Goal: Browse casually: Explore the website without a specific task or goal

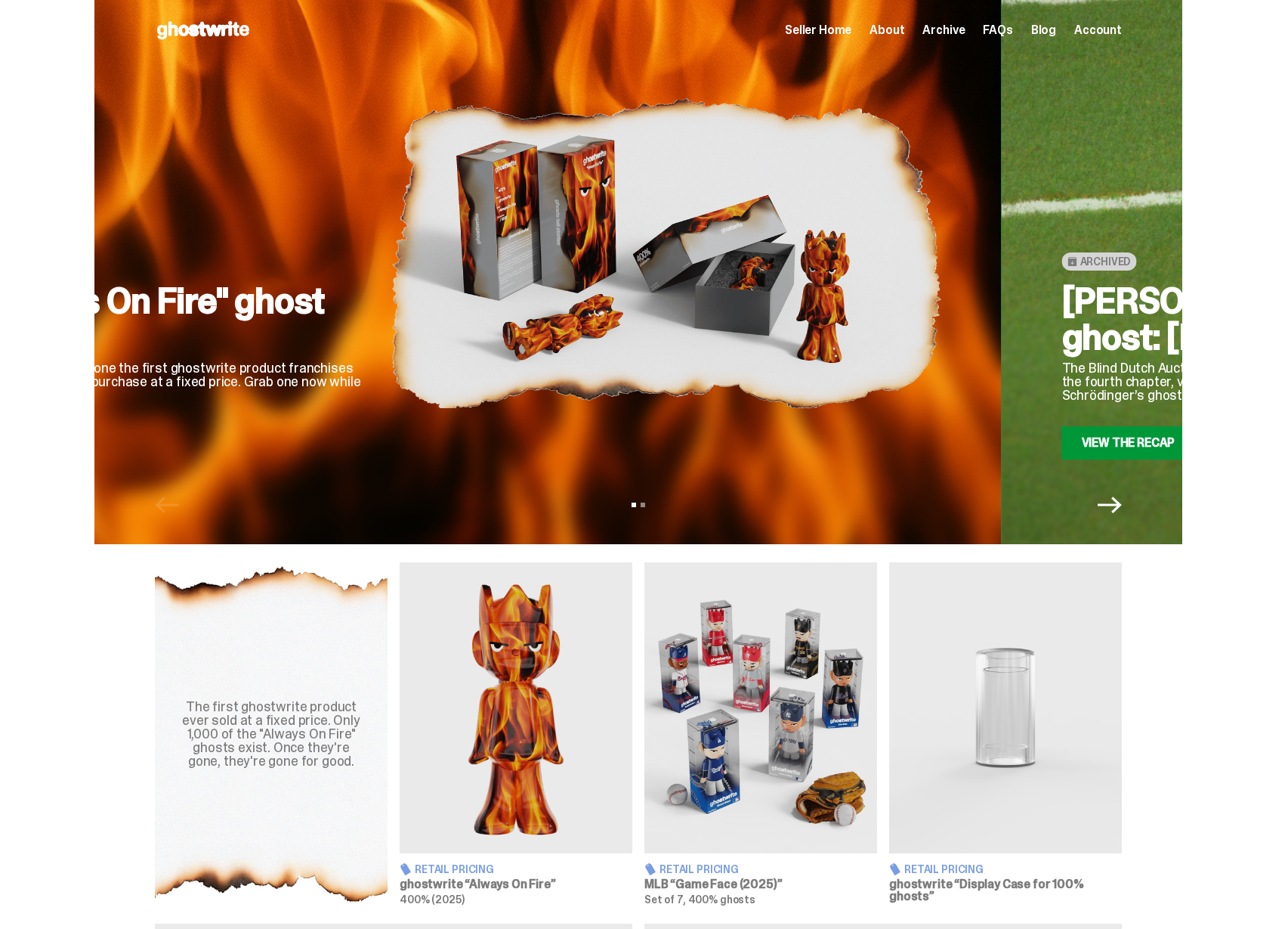
click at [578, 474] on div "Retail Pricing "Always On Fire" ghost 400% This 400% ghost is one the first gho…" at bounding box center [458, 272] width 1089 height 544
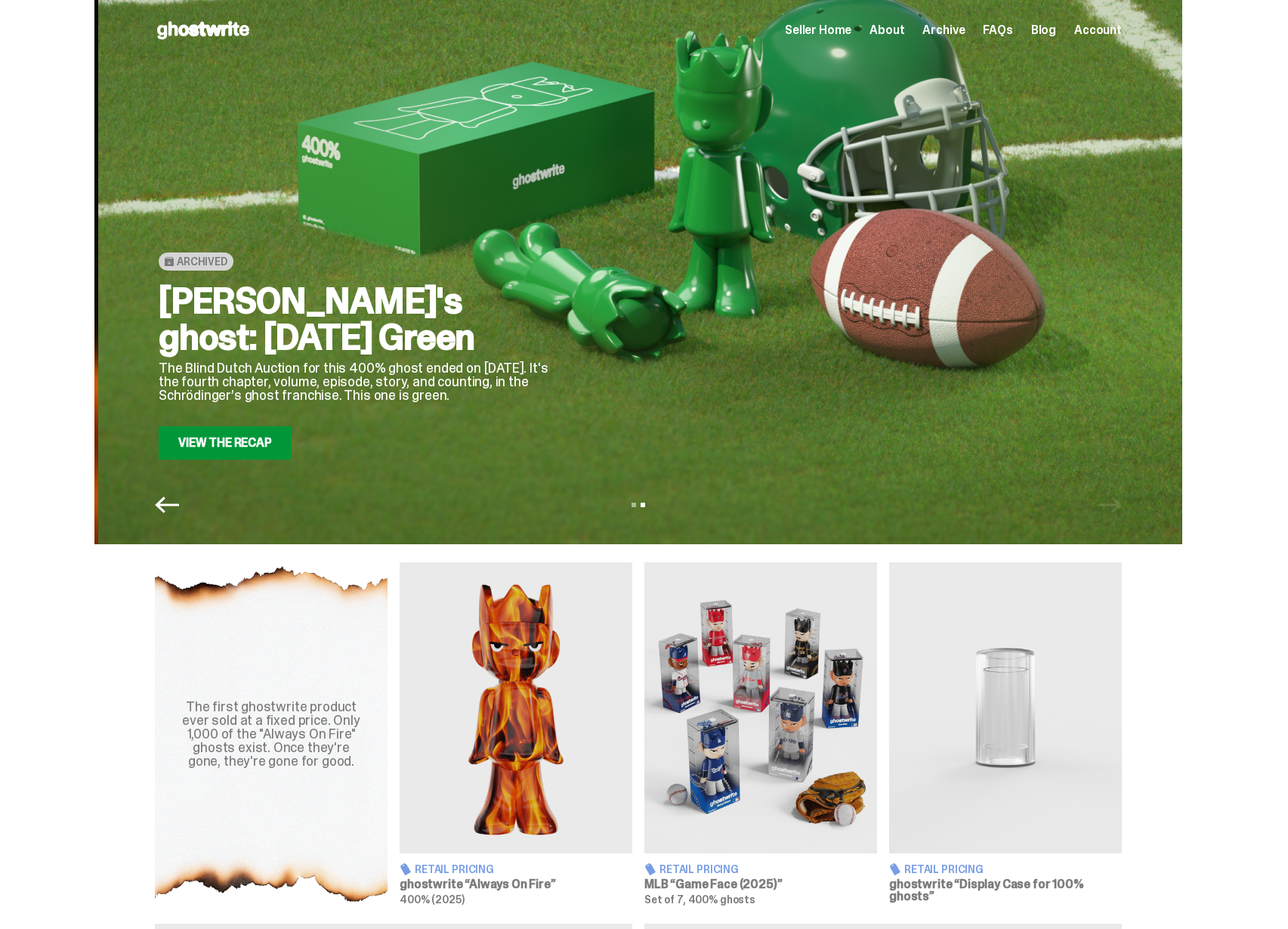
click at [735, 408] on div "Archived [PERSON_NAME]'s ghost: [DATE] Green The Blind Dutch Auction for this 4…" at bounding box center [643, 253] width 968 height 412
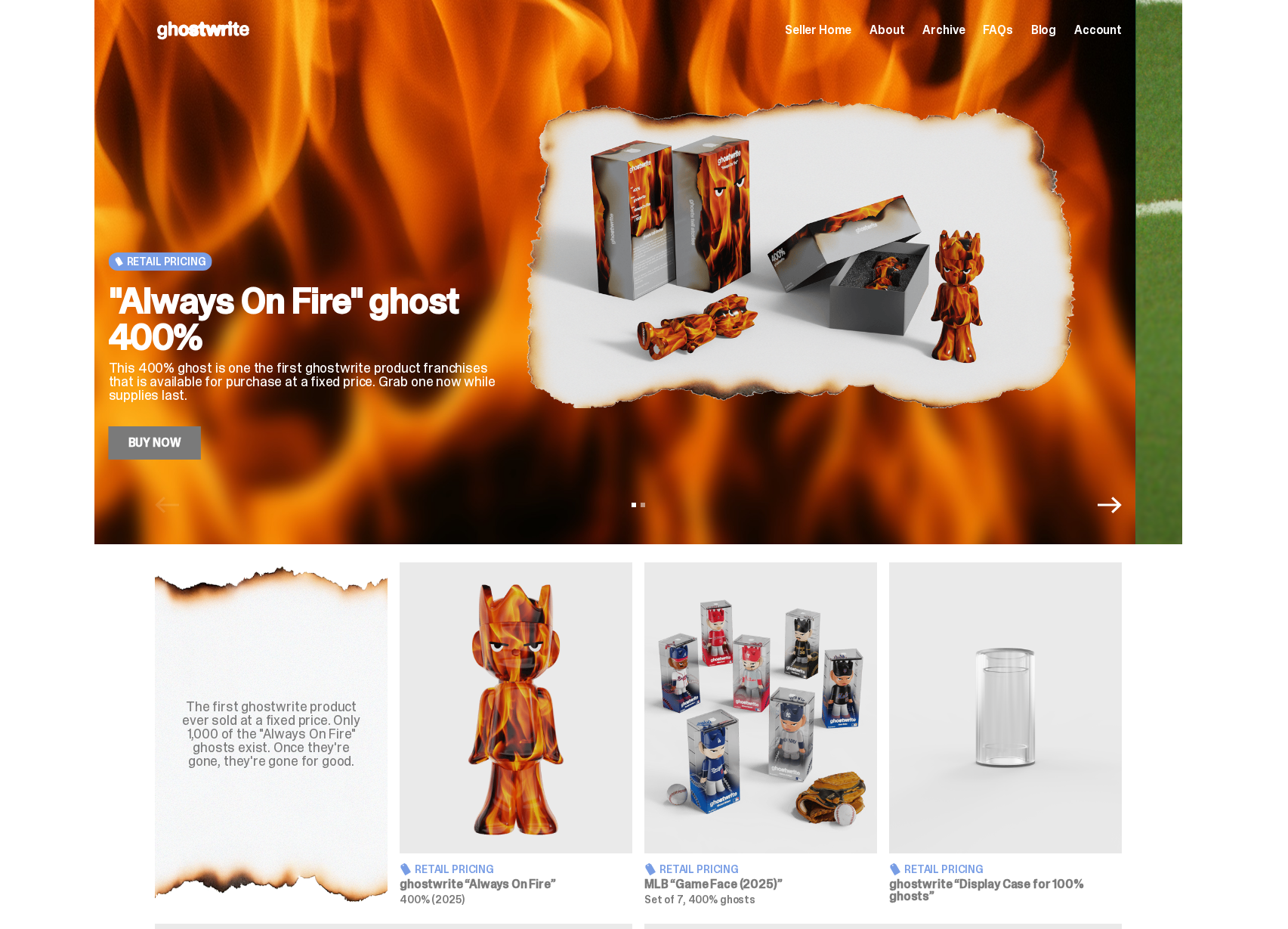
click at [526, 333] on img at bounding box center [801, 253] width 551 height 412
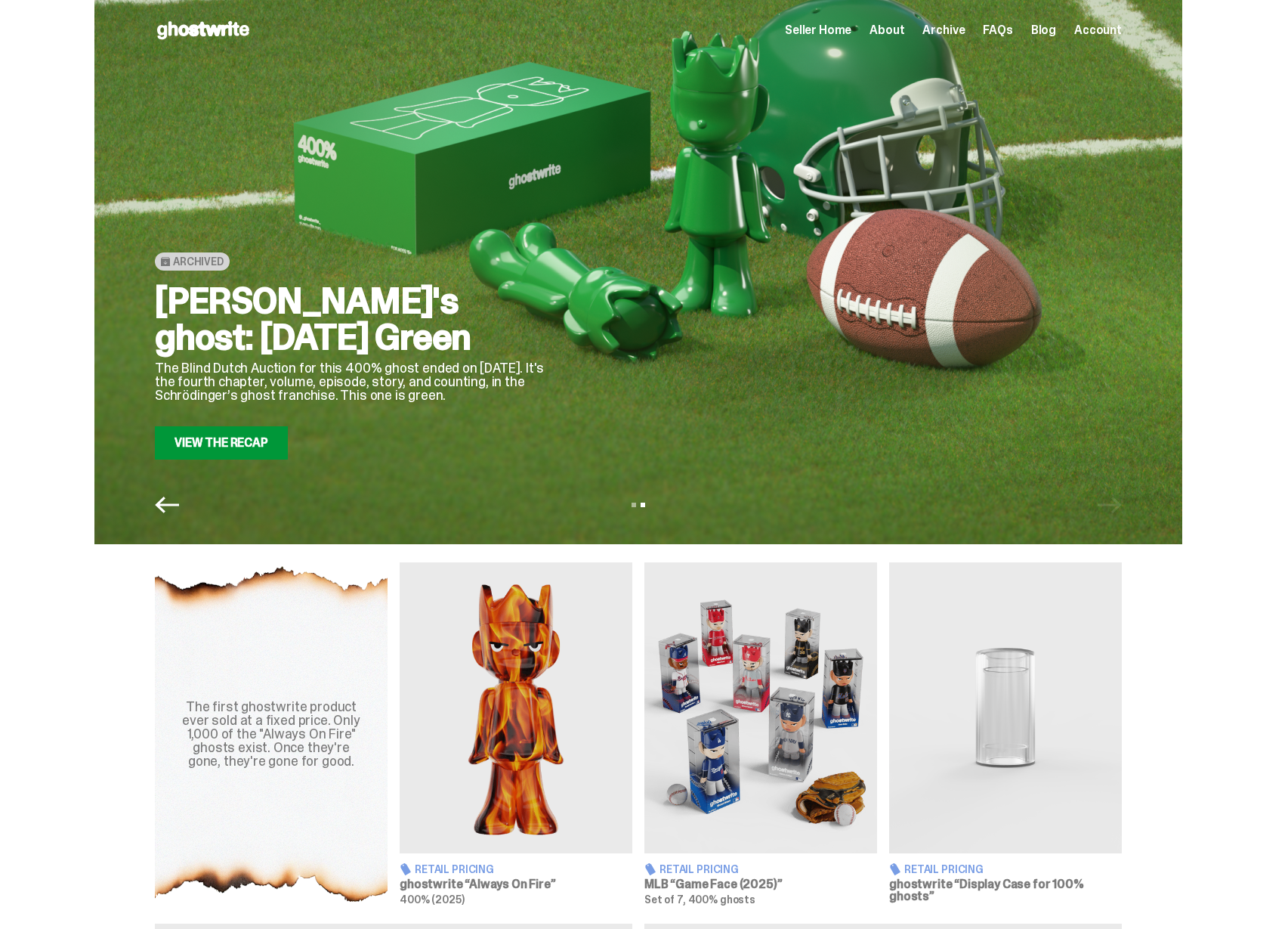
click at [212, 461] on div "Archived [PERSON_NAME]'s ghost: [DATE] Green The Blind Dutch Auction for this 4…" at bounding box center [639, 272] width 1089 height 544
click at [248, 445] on link "View the Recap" at bounding box center [221, 442] width 133 height 33
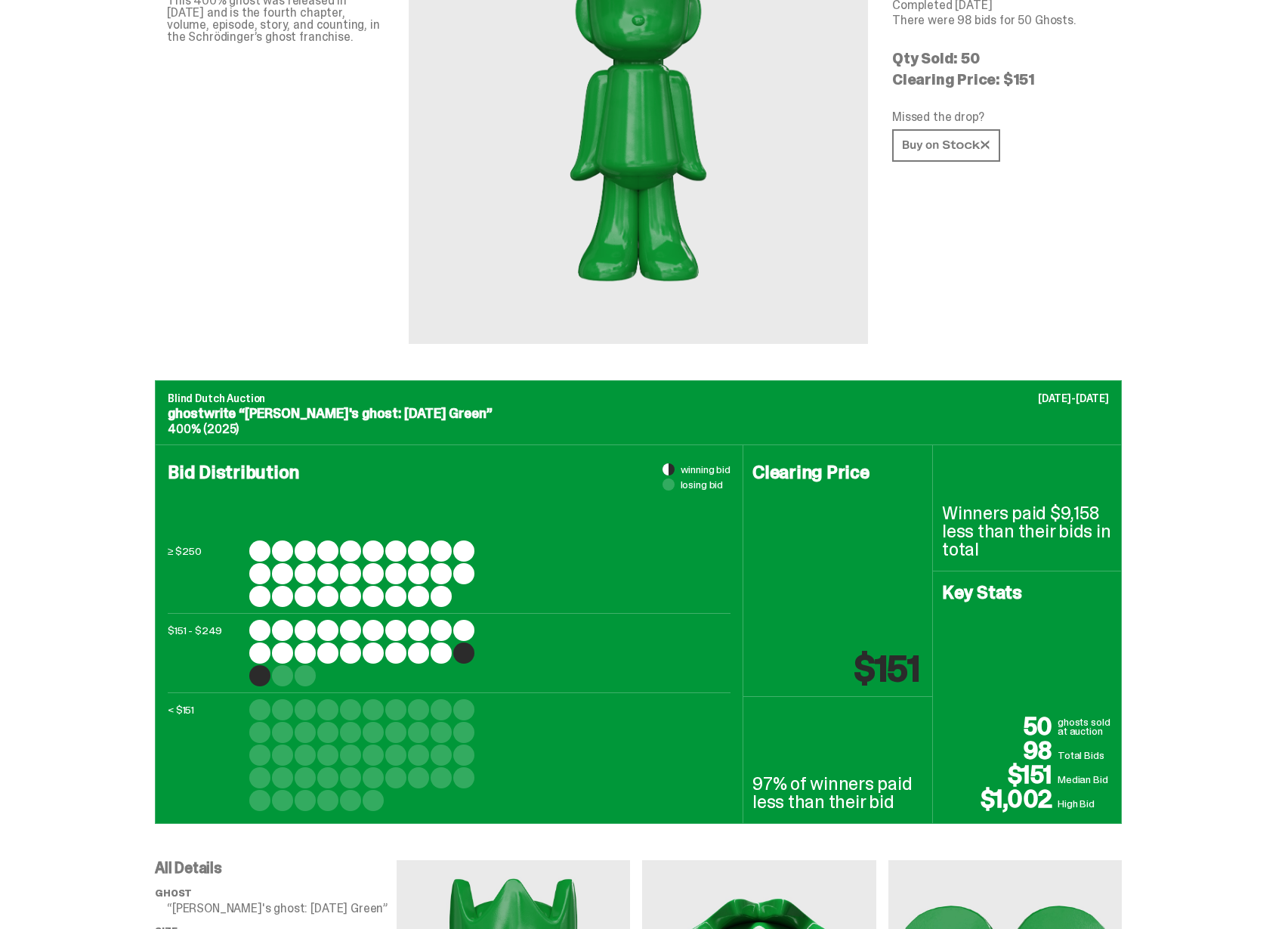
scroll to position [257, 0]
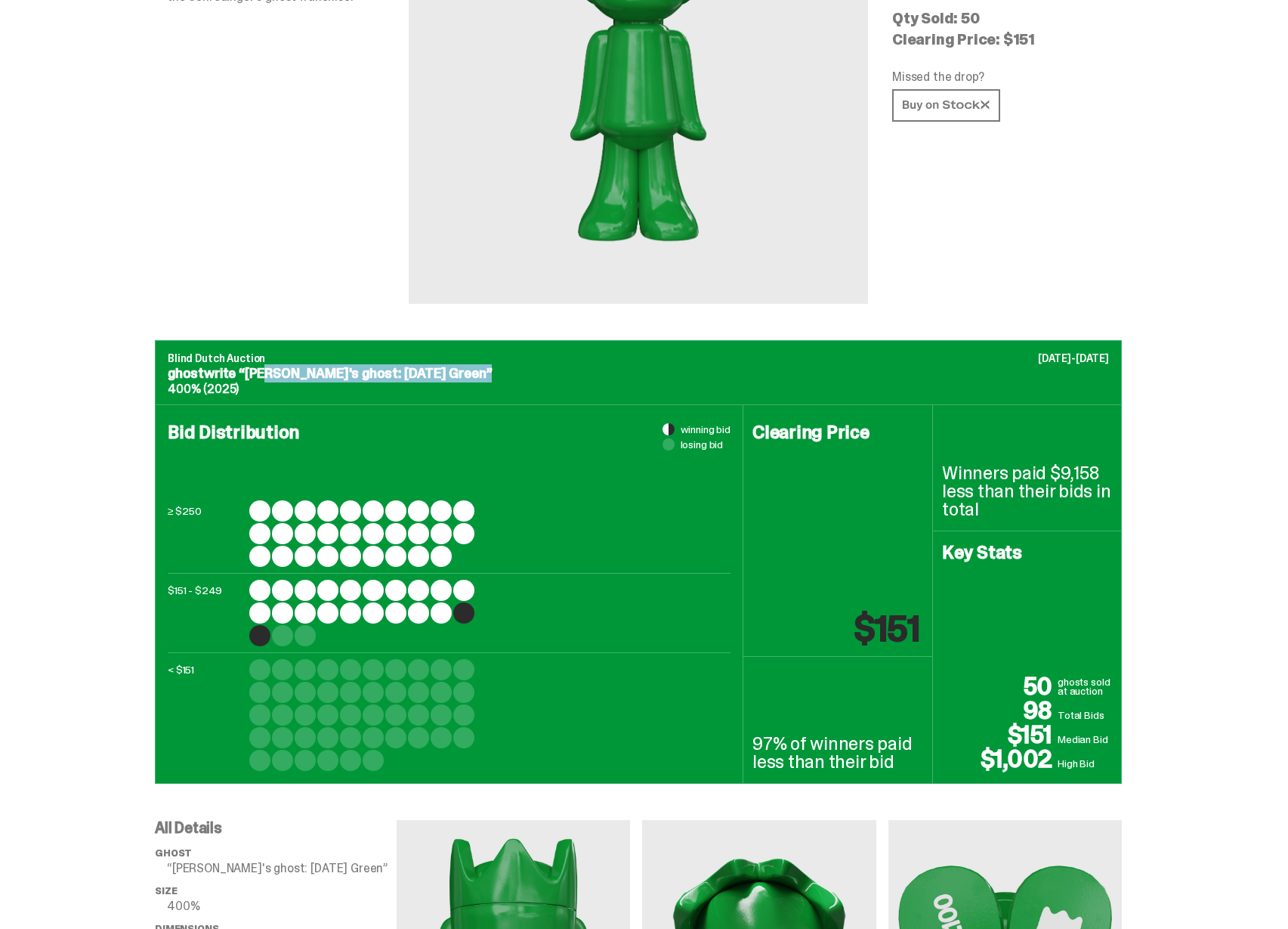
drag, startPoint x: 250, startPoint y: 375, endPoint x: 457, endPoint y: 371, distance: 207.0
click at [457, 371] on p "ghostwrite “[PERSON_NAME]'s ghost: [DATE] Green”" at bounding box center [638, 374] width 942 height 14
drag, startPoint x: 457, startPoint y: 375, endPoint x: 243, endPoint y: 371, distance: 214.0
click at [243, 371] on p "ghostwrite “[PERSON_NAME]'s ghost: [DATE] Green”" at bounding box center [638, 374] width 942 height 14
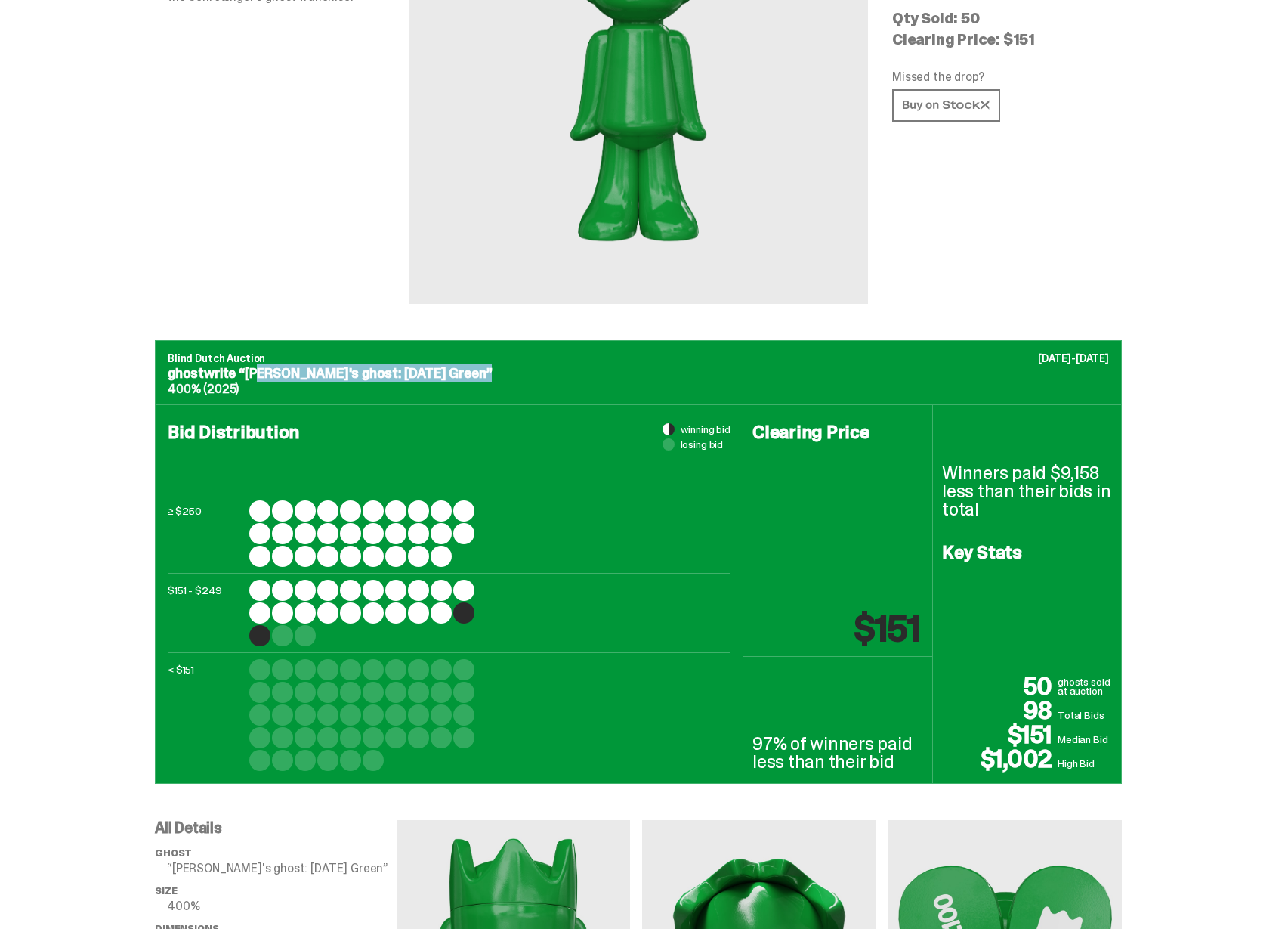
click at [245, 371] on p "ghostwrite “[PERSON_NAME]'s ghost: [DATE] Green”" at bounding box center [638, 374] width 942 height 14
drag, startPoint x: 202, startPoint y: 75, endPoint x: 151, endPoint y: 2, distance: 89.1
click at [202, 75] on div "058 ghosts tell stories. This 400% ghost was released in [DATE] and is the four…" at bounding box center [276, 53] width 218 height 500
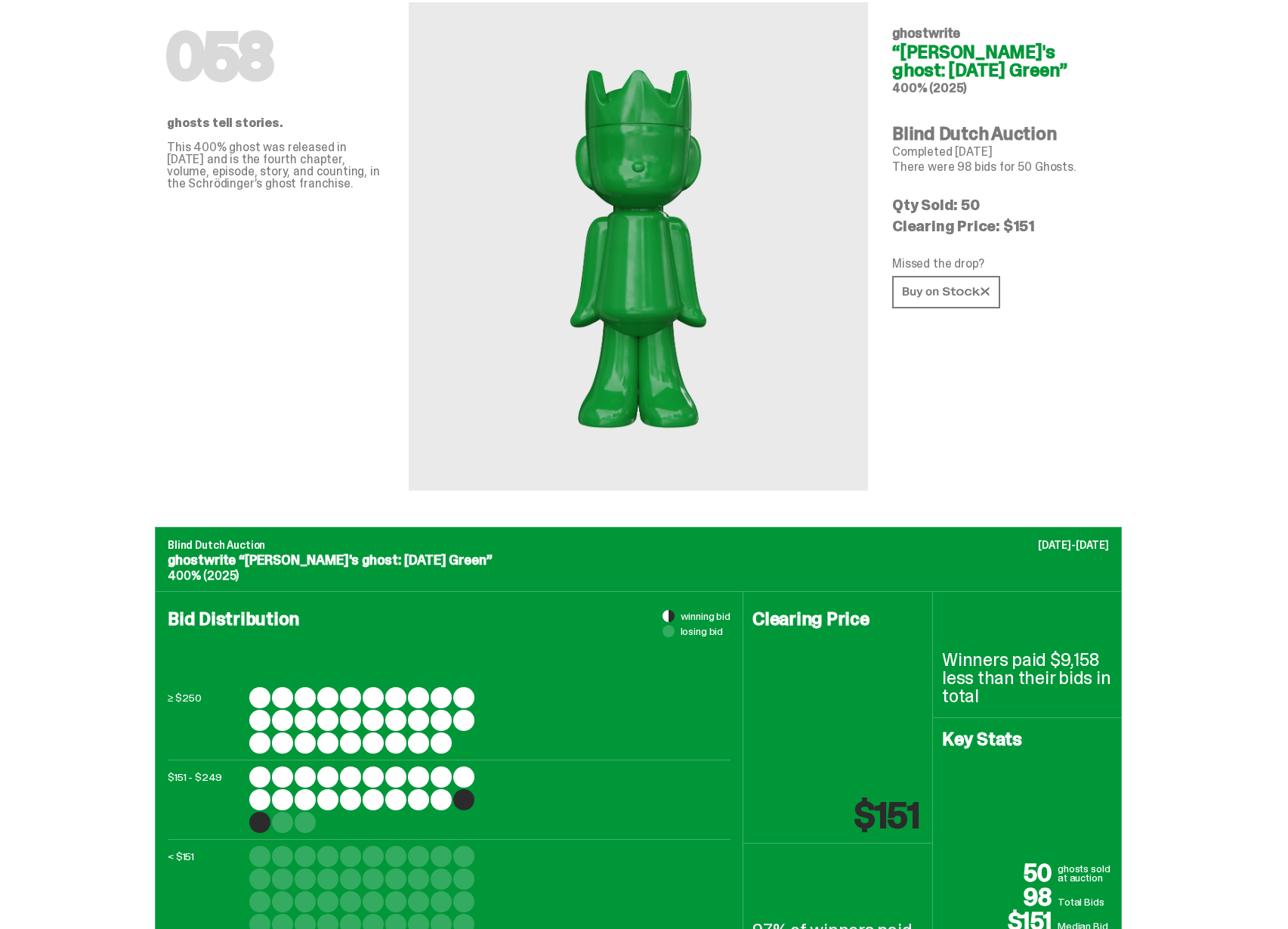
scroll to position [0, 0]
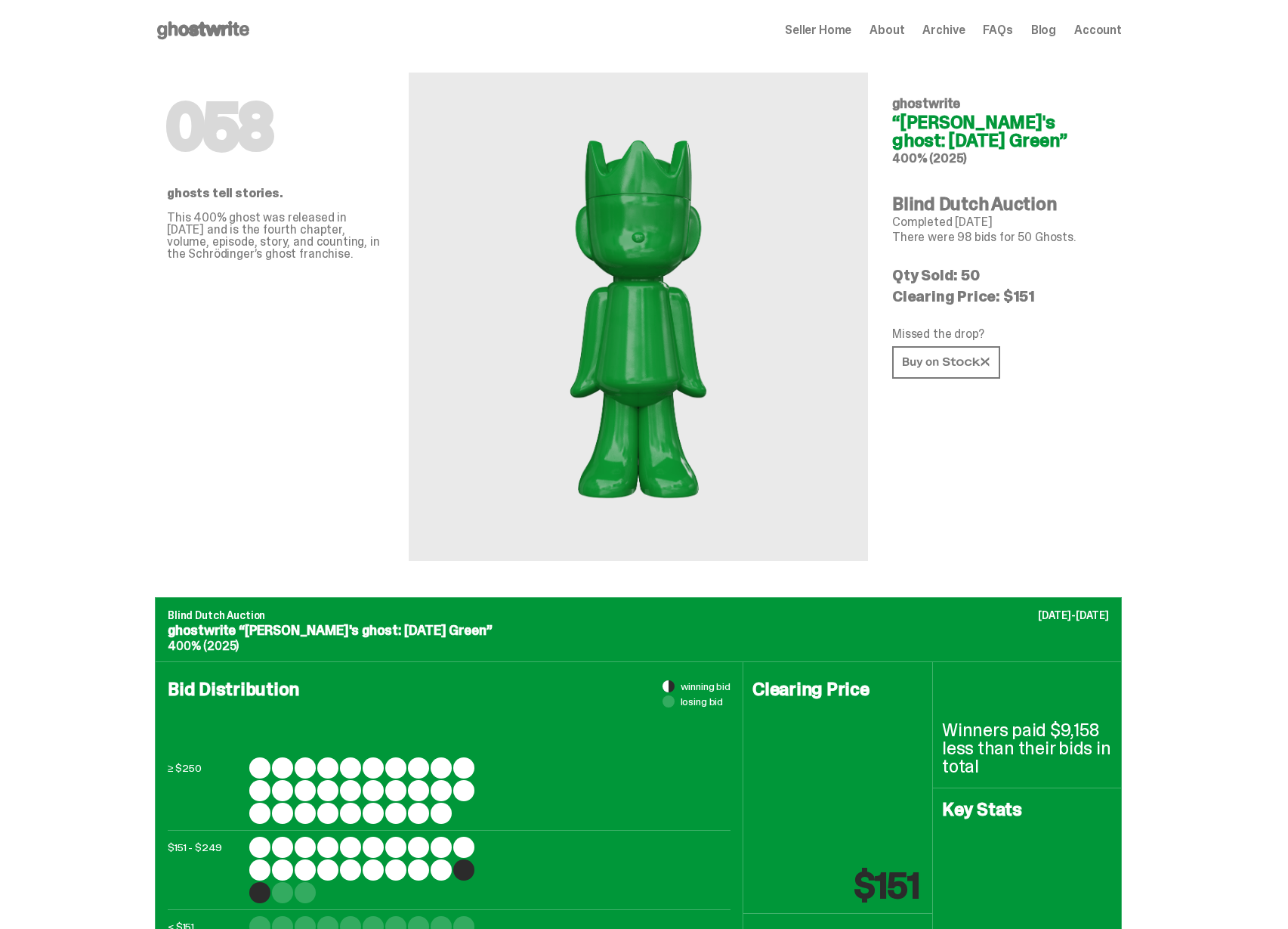
click at [237, 24] on icon at bounding box center [203, 30] width 97 height 24
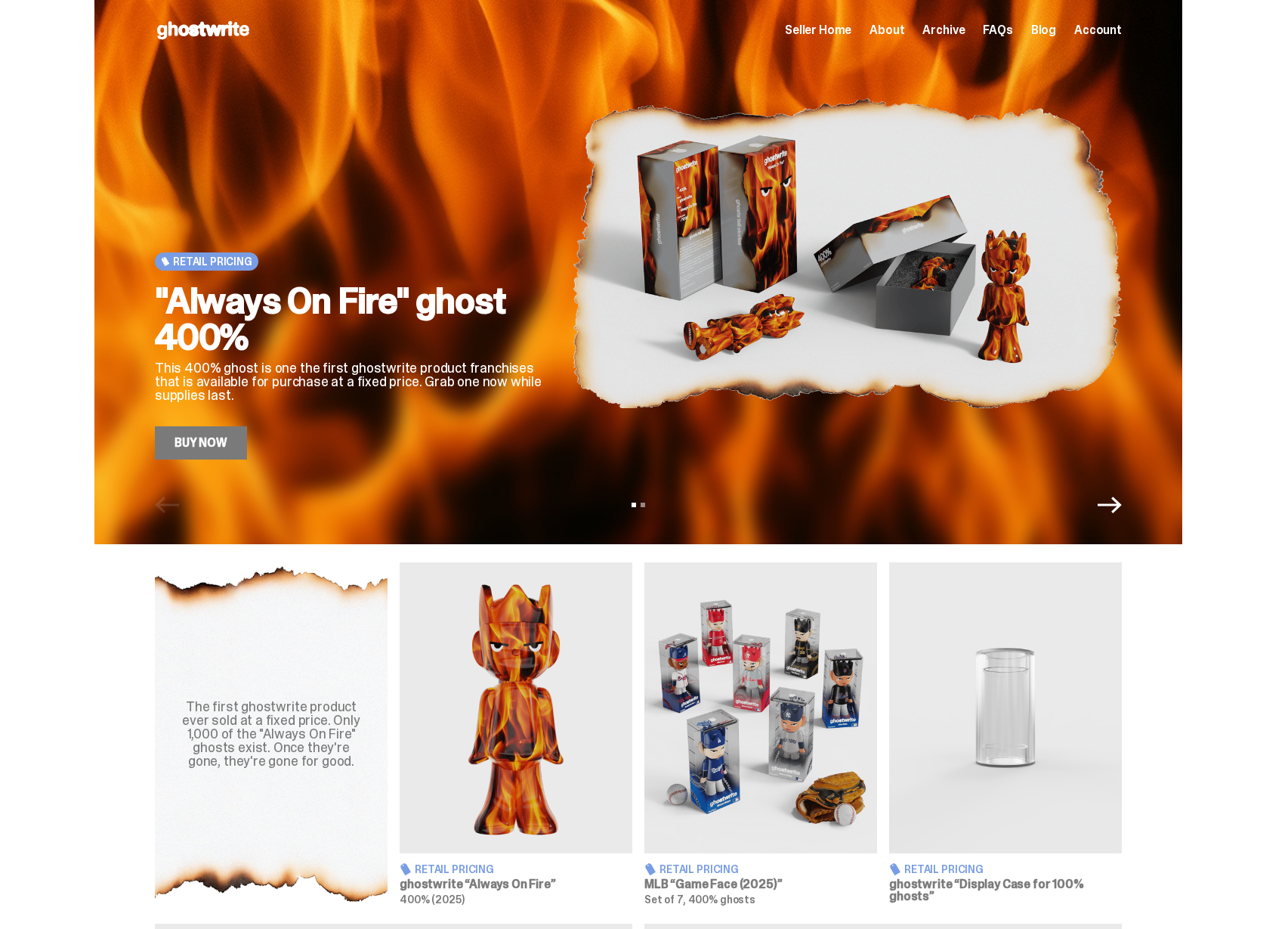
click at [709, 307] on img at bounding box center [847, 253] width 551 height 412
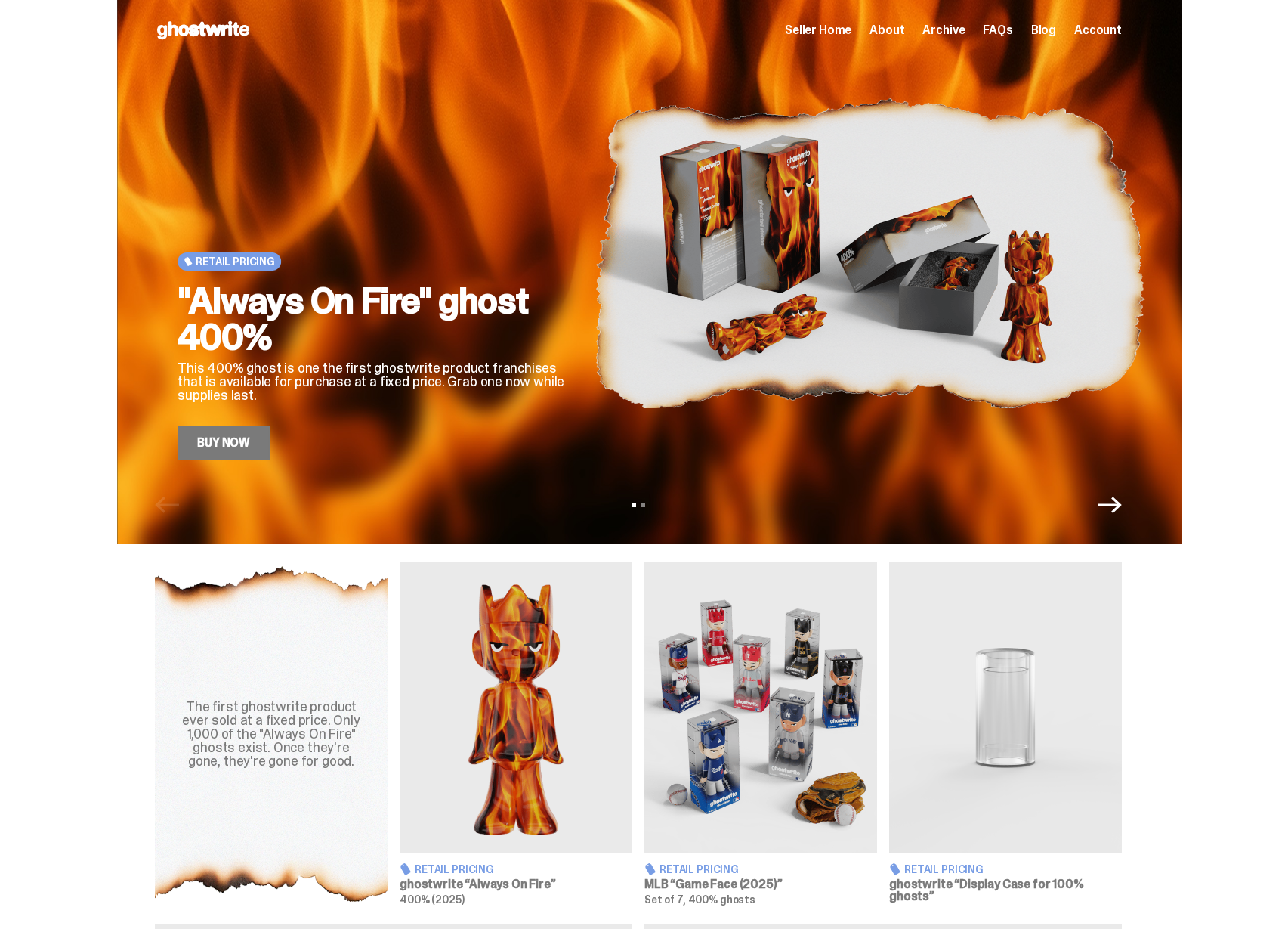
click at [595, 242] on img at bounding box center [870, 253] width 551 height 412
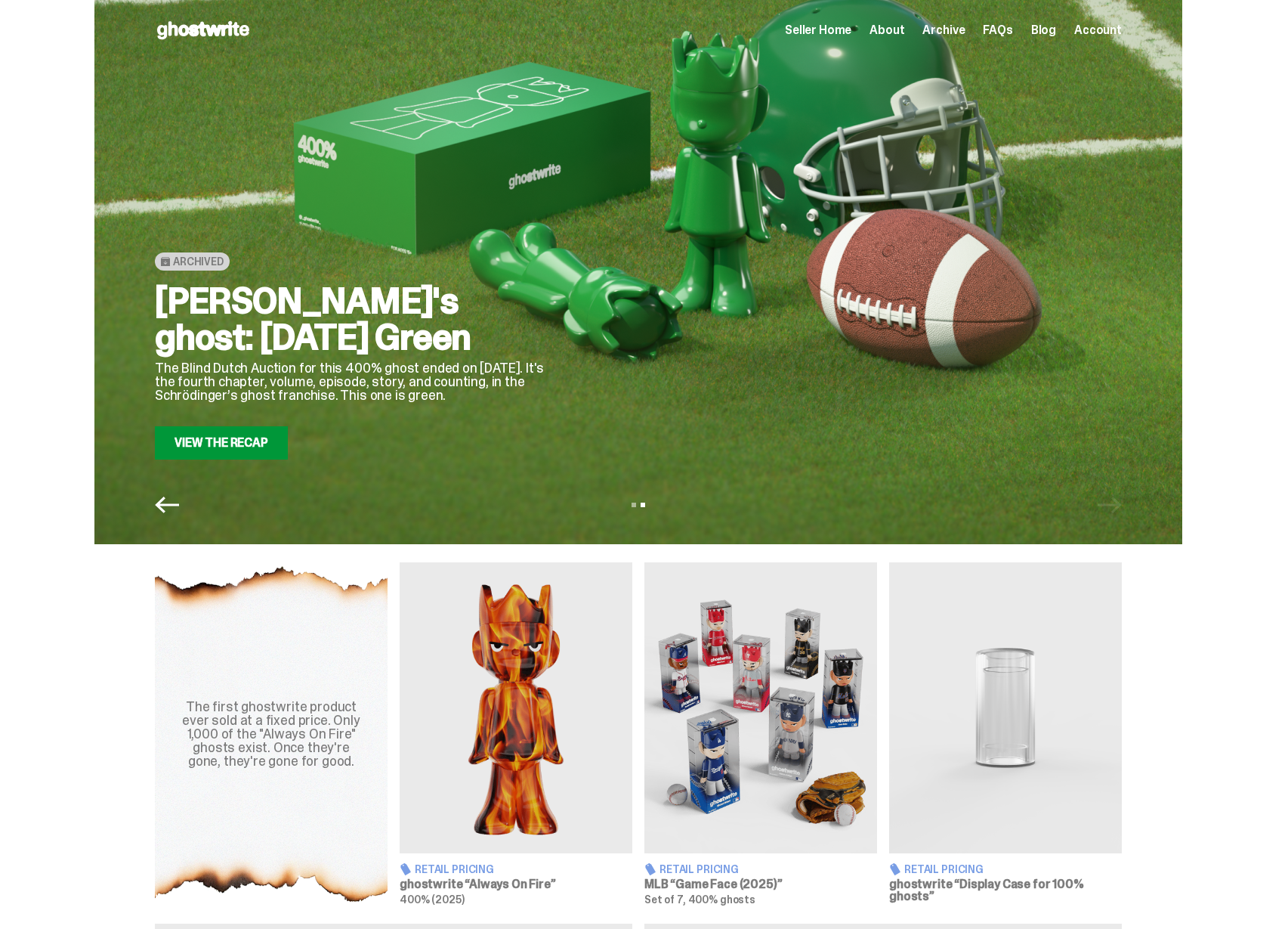
click at [809, 345] on div at bounding box center [847, 253] width 551 height 412
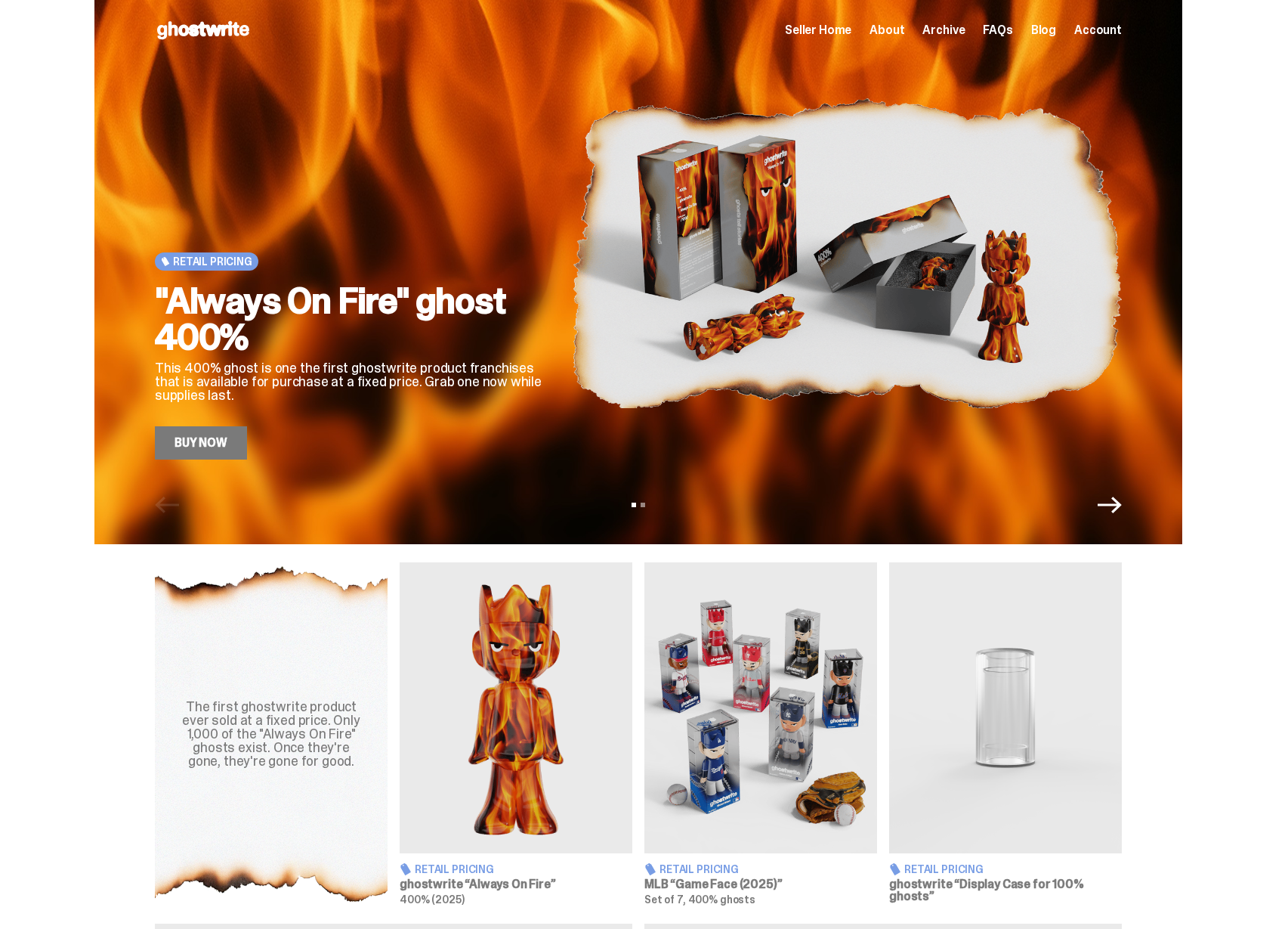
click at [632, 360] on img at bounding box center [847, 253] width 551 height 412
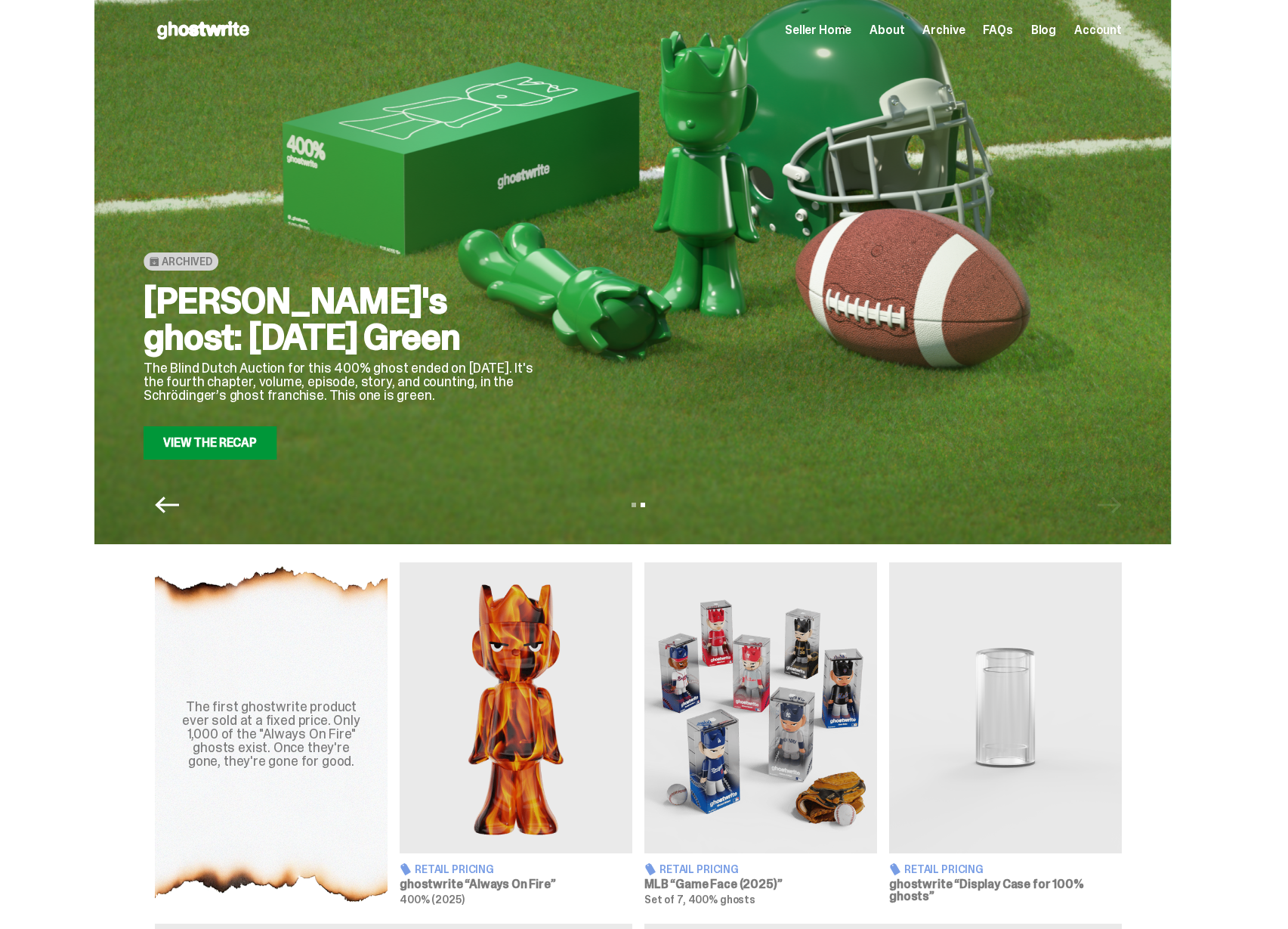
click at [640, 360] on div at bounding box center [835, 253] width 551 height 412
click at [682, 360] on div at bounding box center [834, 253] width 551 height 412
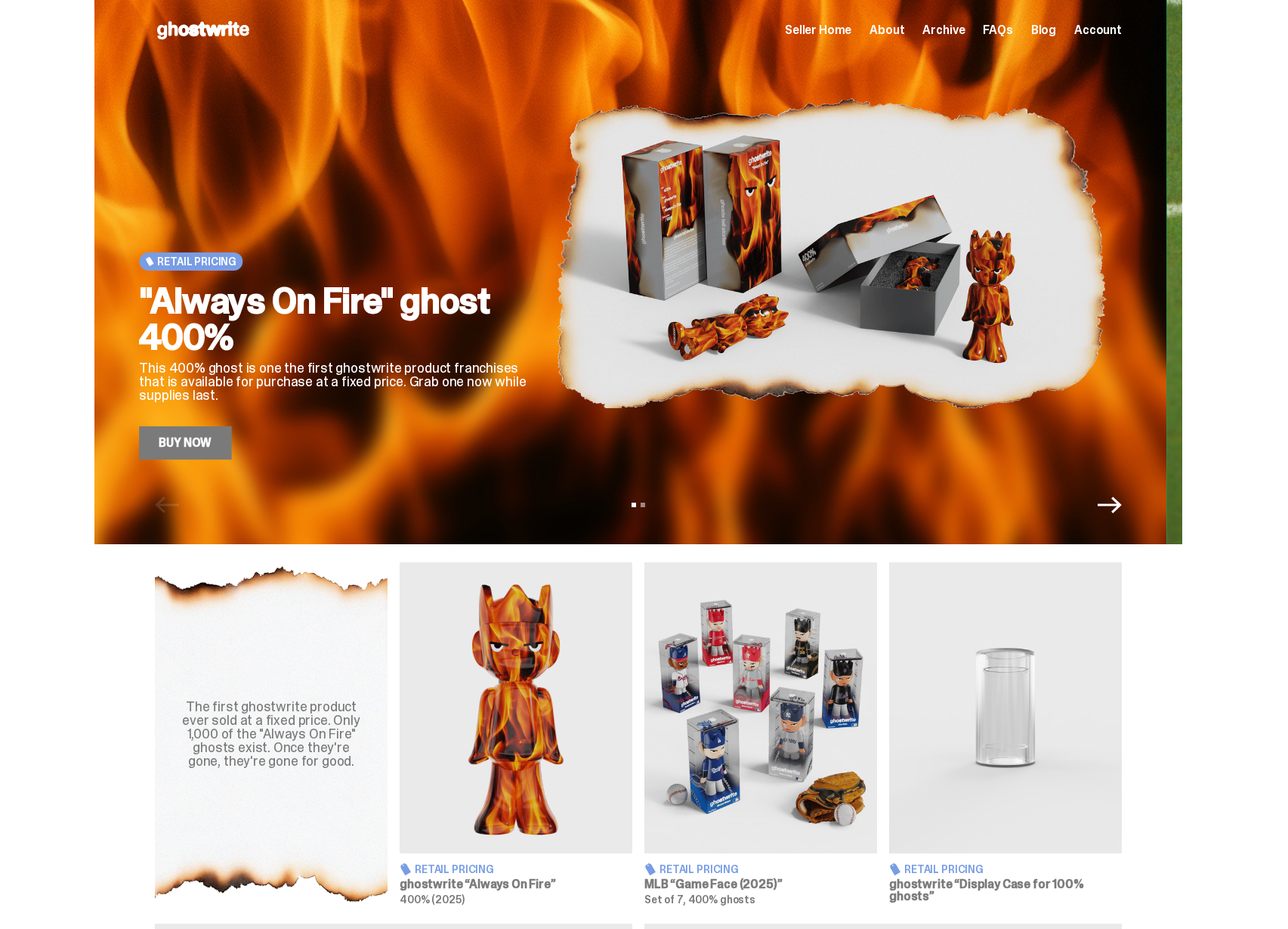
click at [353, 377] on p "This 400% ghost is one the first ghostwrite product franchises that is availabl…" at bounding box center [336, 381] width 393 height 41
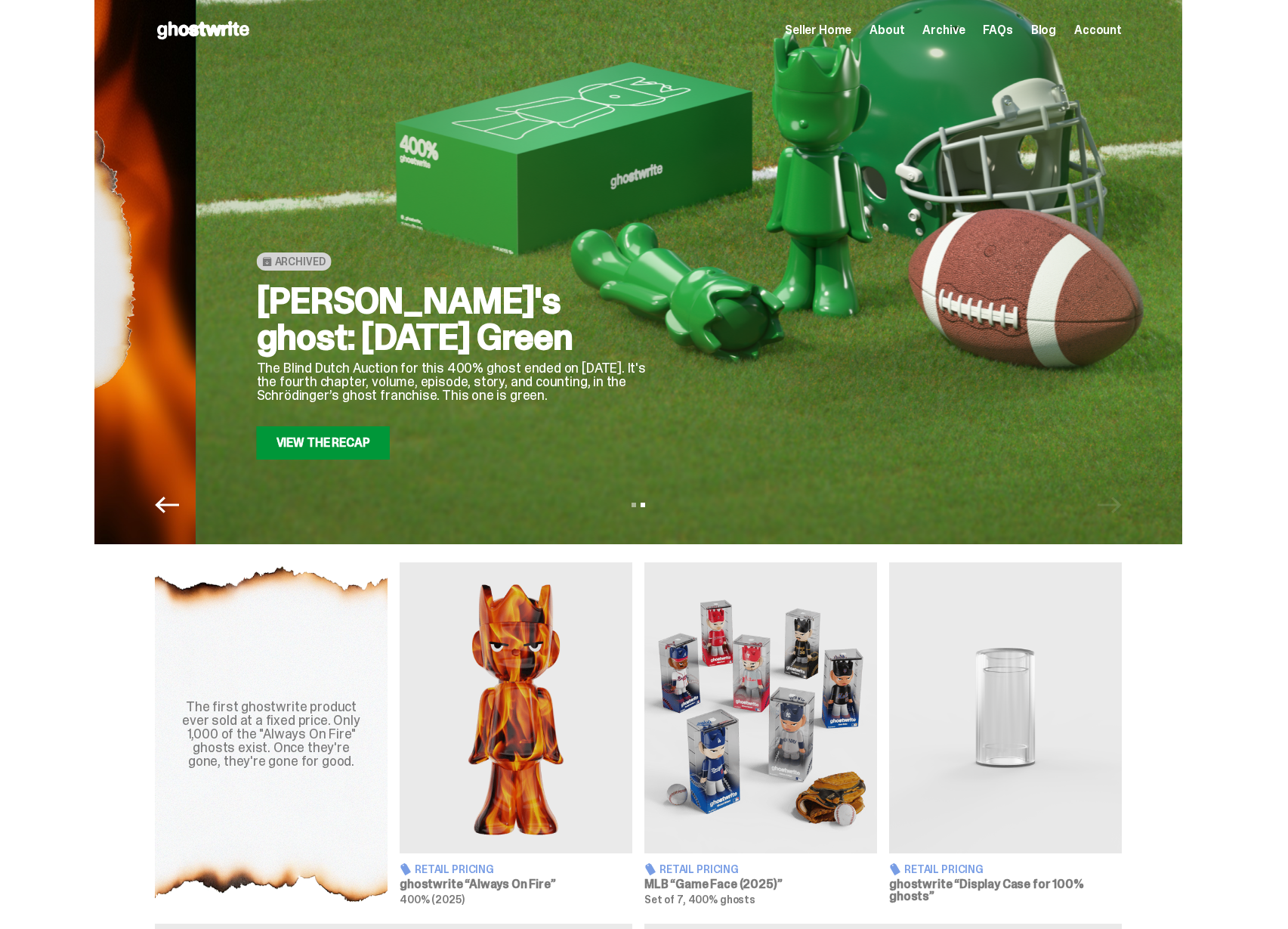
click at [336, 409] on div "[PERSON_NAME]'s ghost: [DATE] Green The Blind Dutch Auction for this 400% ghost…" at bounding box center [454, 371] width 393 height 177
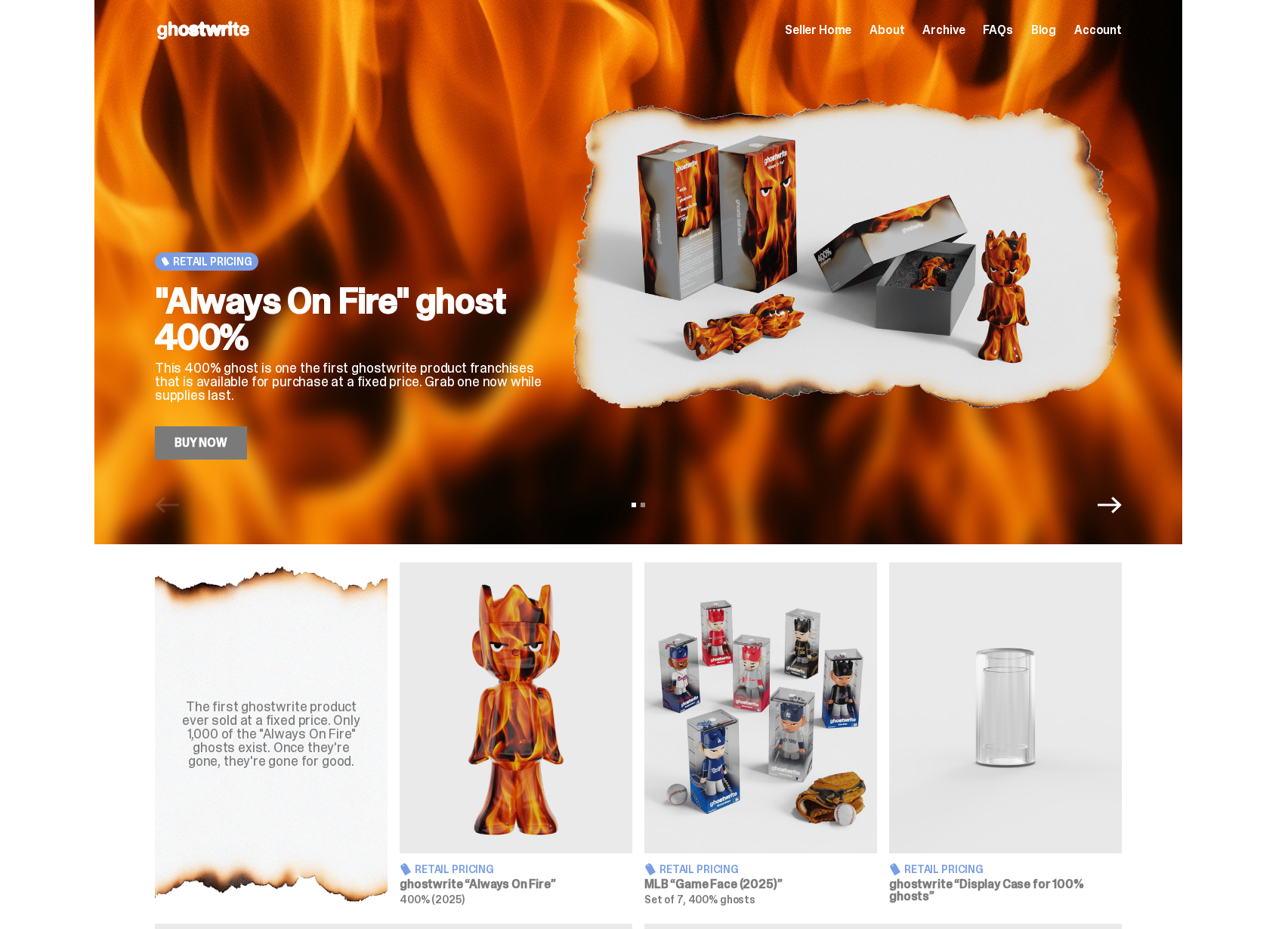
click at [322, 339] on h2 ""Always On Fire" ghost 400%" at bounding box center [351, 318] width 393 height 73
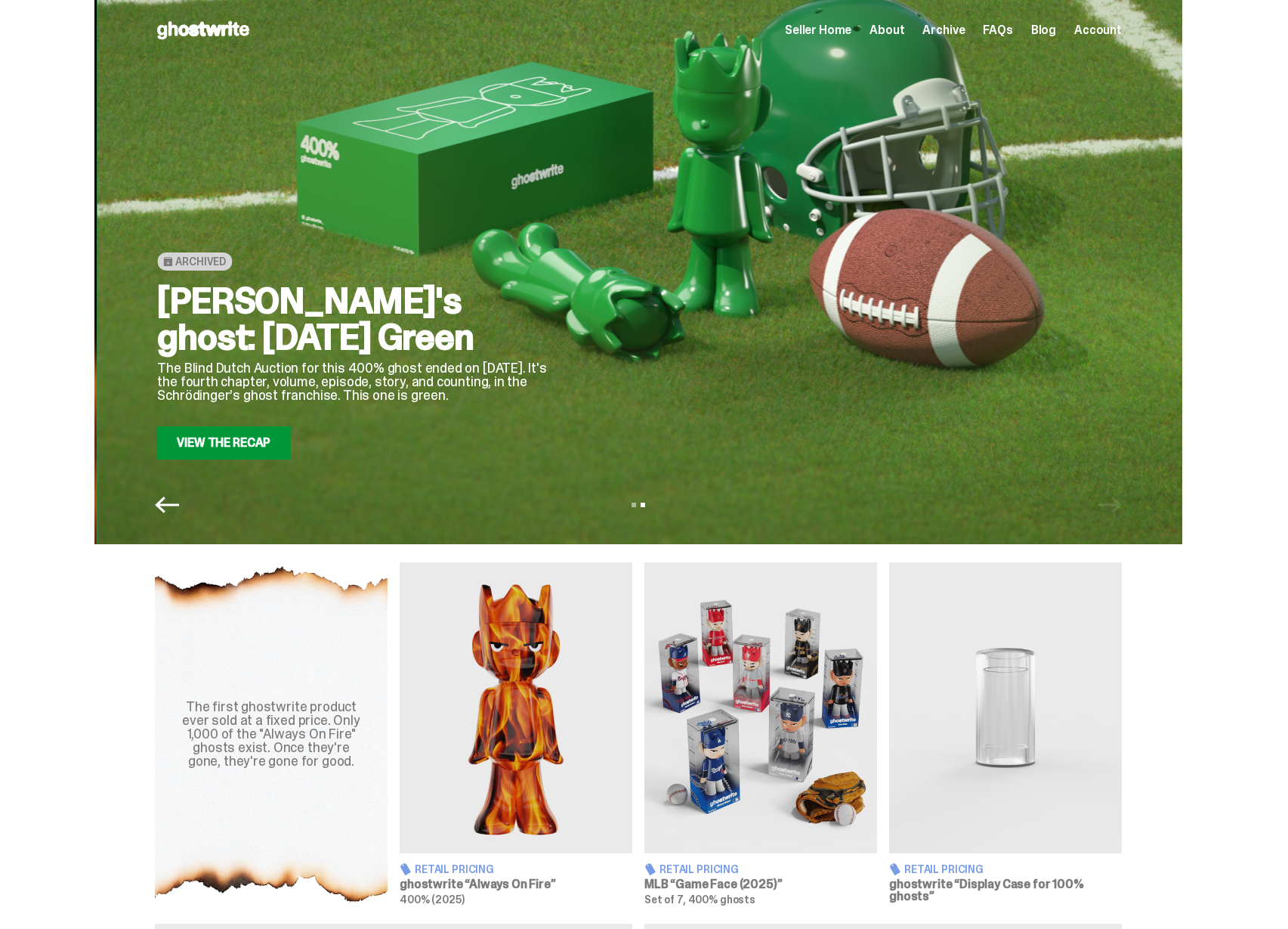
click at [422, 395] on div "[PERSON_NAME]'s ghost: [DATE] Green The Blind Dutch Auction for this 400% ghost…" at bounding box center [353, 371] width 393 height 177
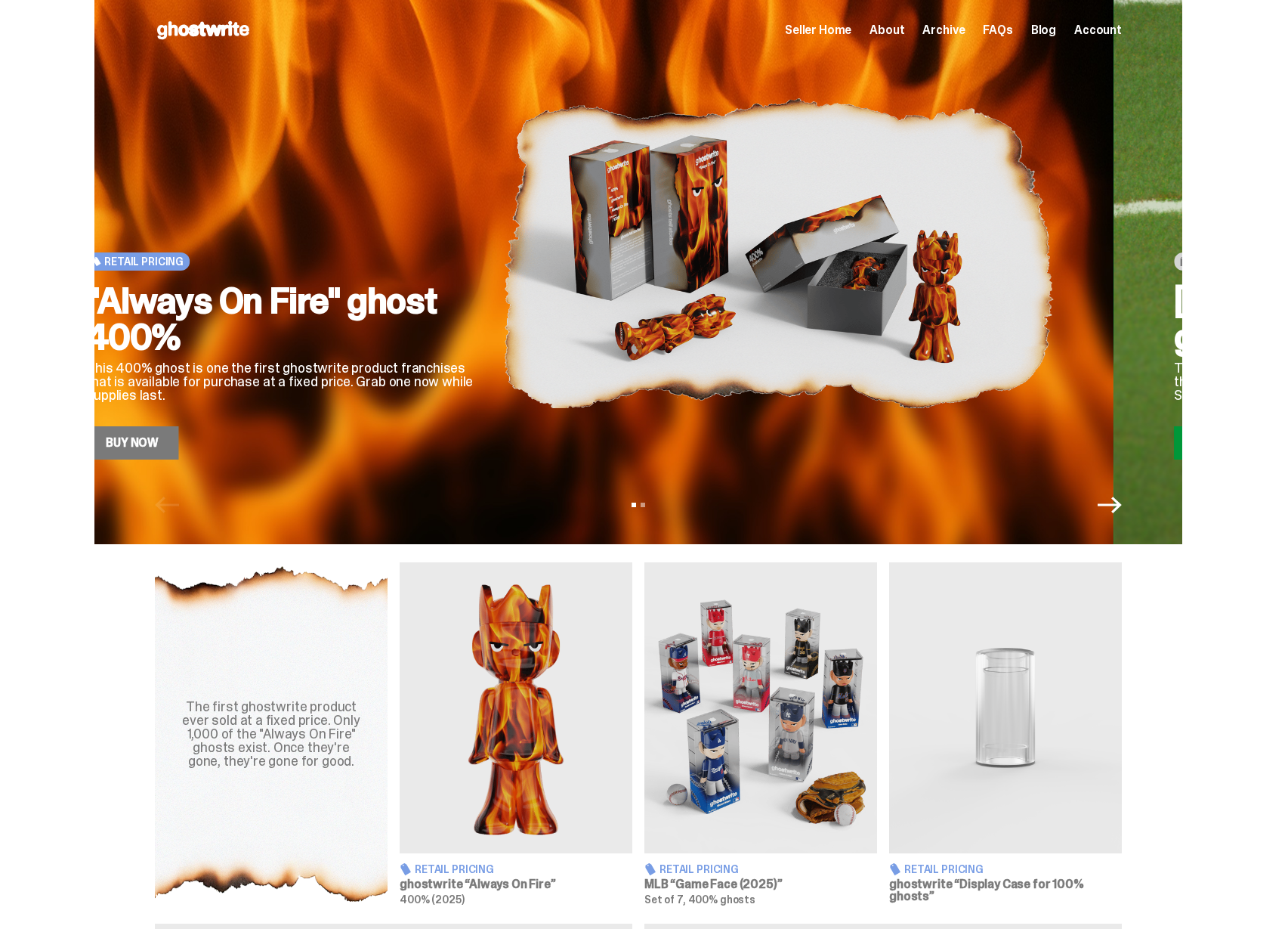
click at [326, 393] on p "This 400% ghost is one the first ghostwrite product franchises that is availabl…" at bounding box center [283, 381] width 393 height 41
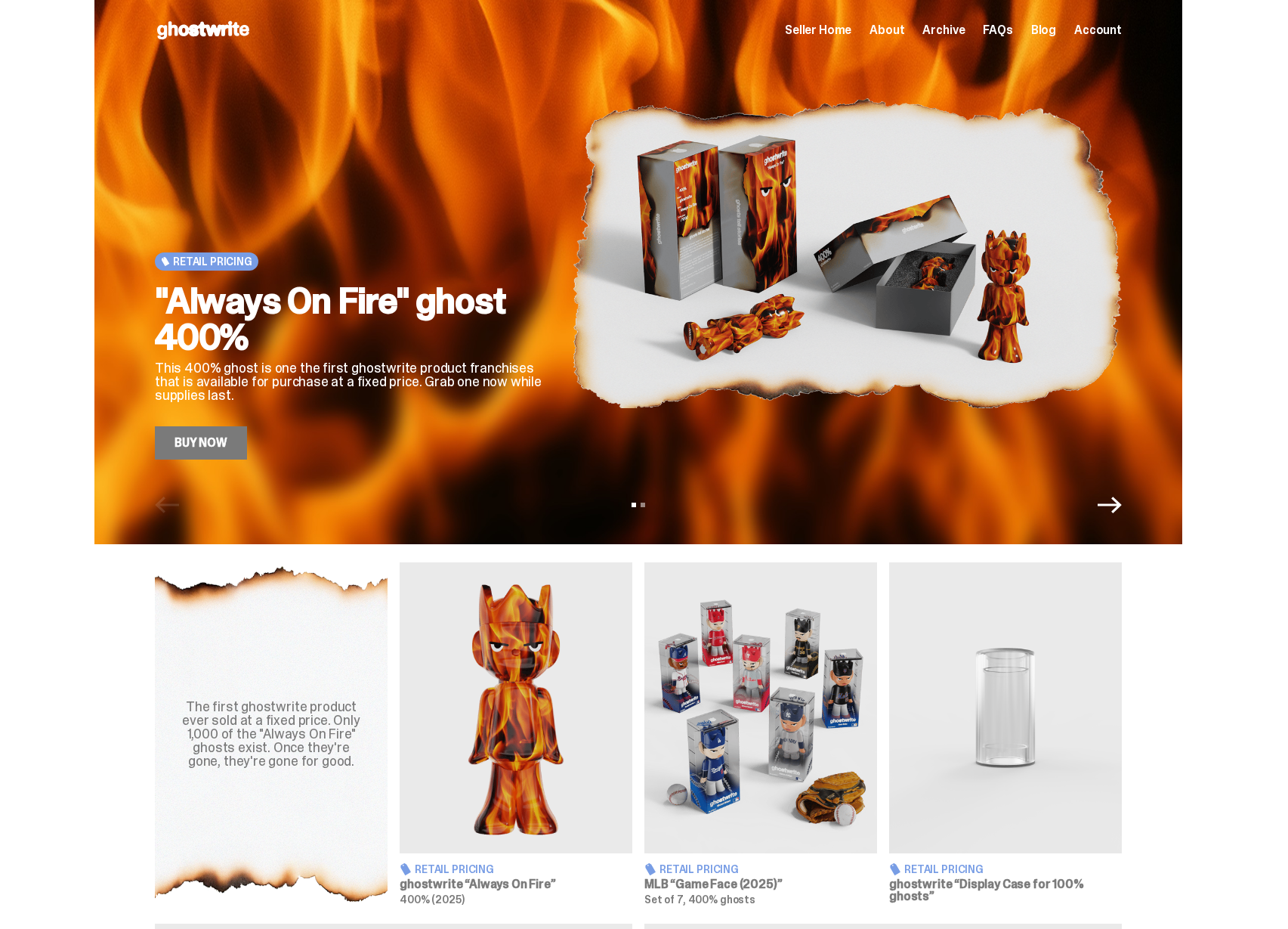
click at [209, 26] on use at bounding box center [202, 30] width 92 height 18
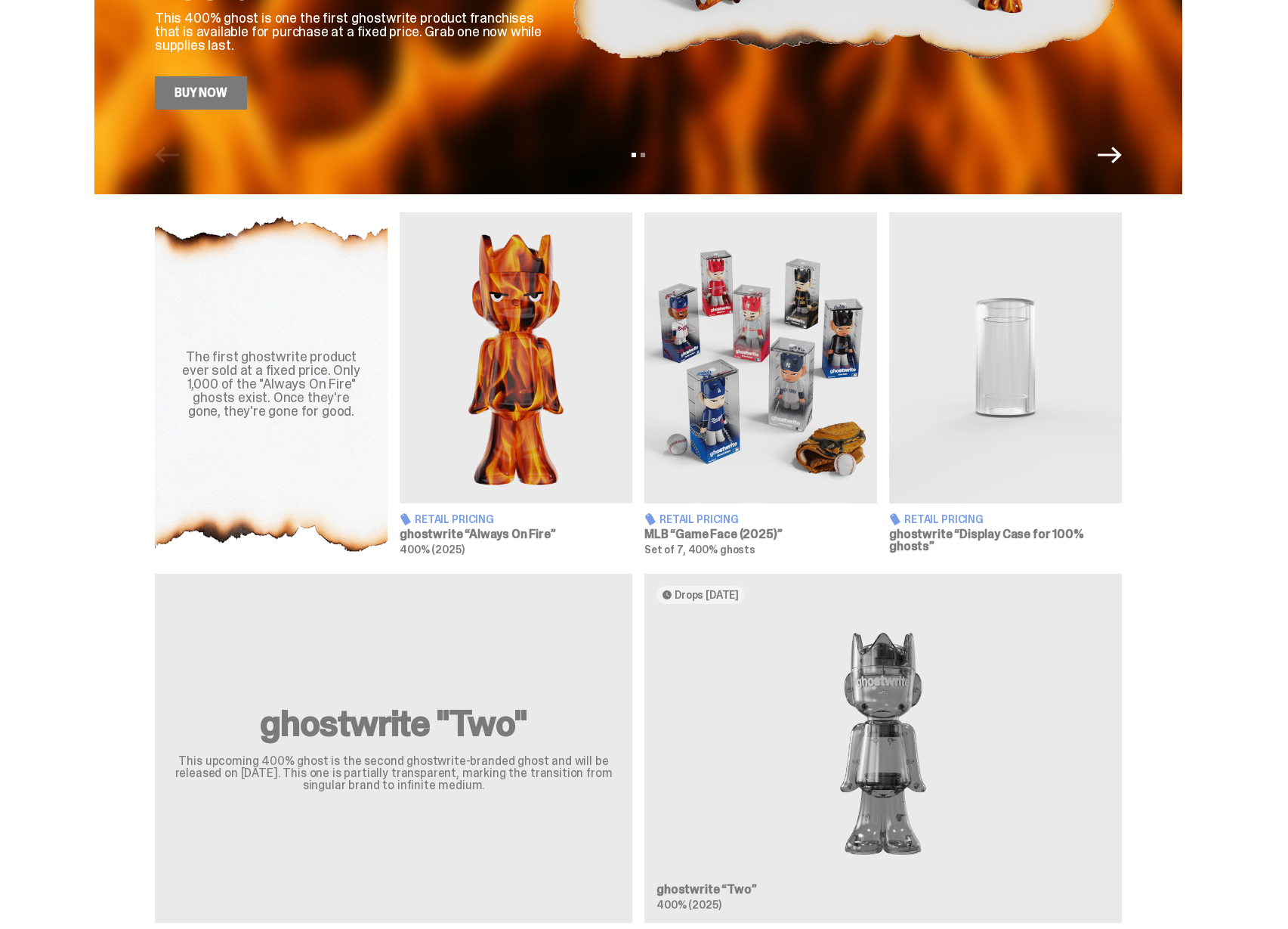
scroll to position [520, 0]
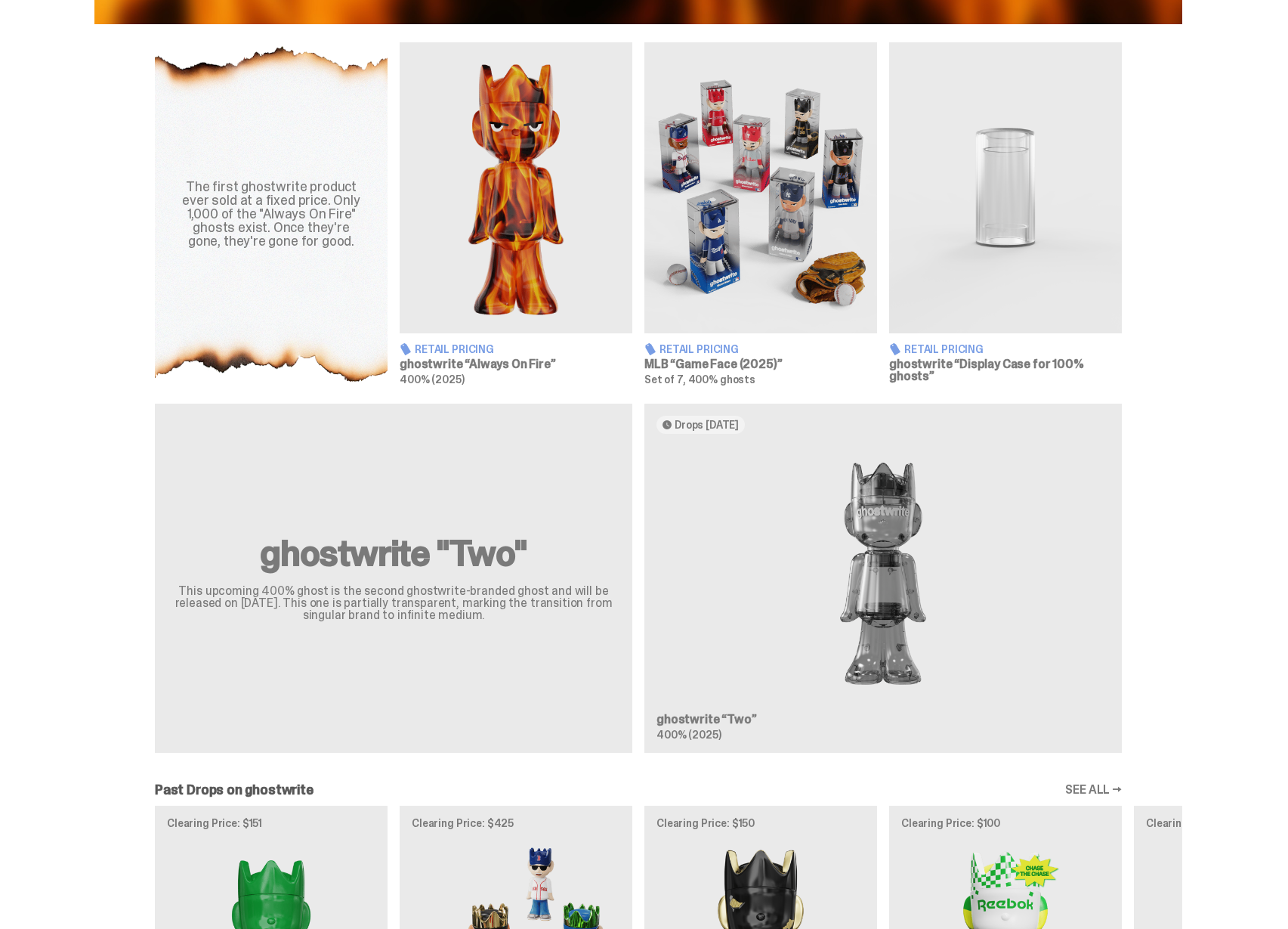
click at [504, 265] on img at bounding box center [516, 188] width 233 height 291
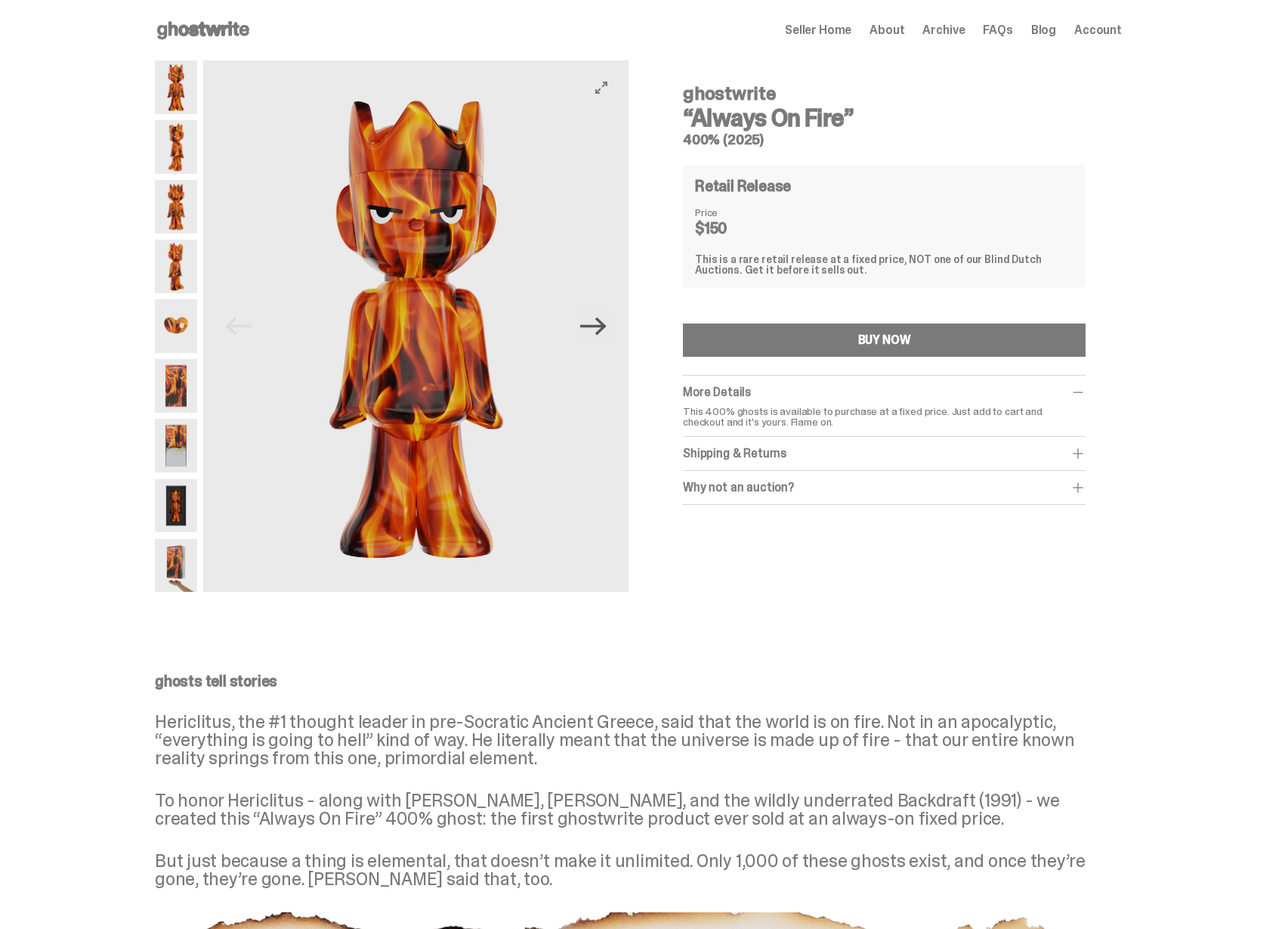
click at [607, 322] on icon "Next" at bounding box center [593, 325] width 26 height 26
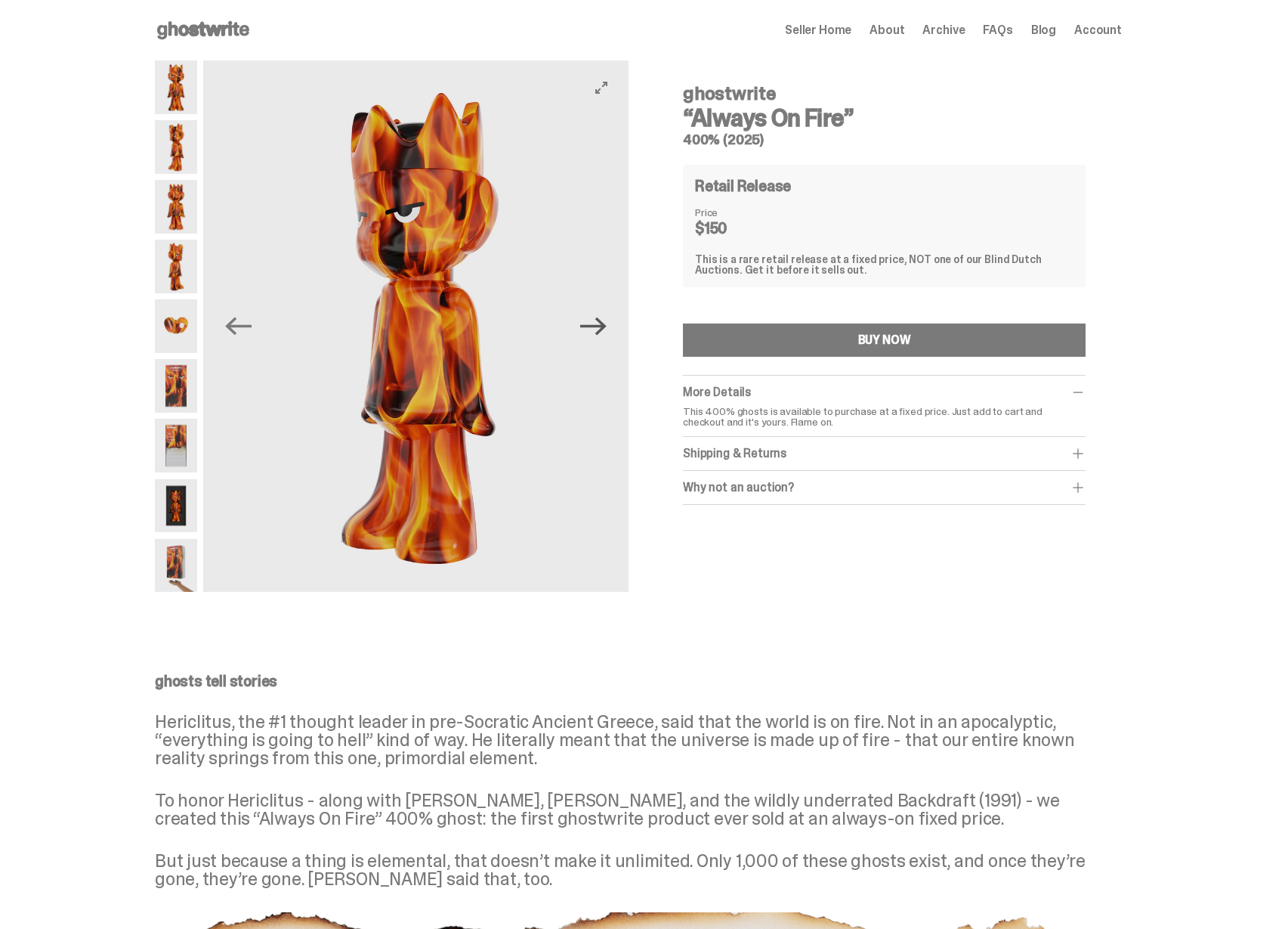
click at [599, 329] on icon "Next" at bounding box center [593, 325] width 26 height 26
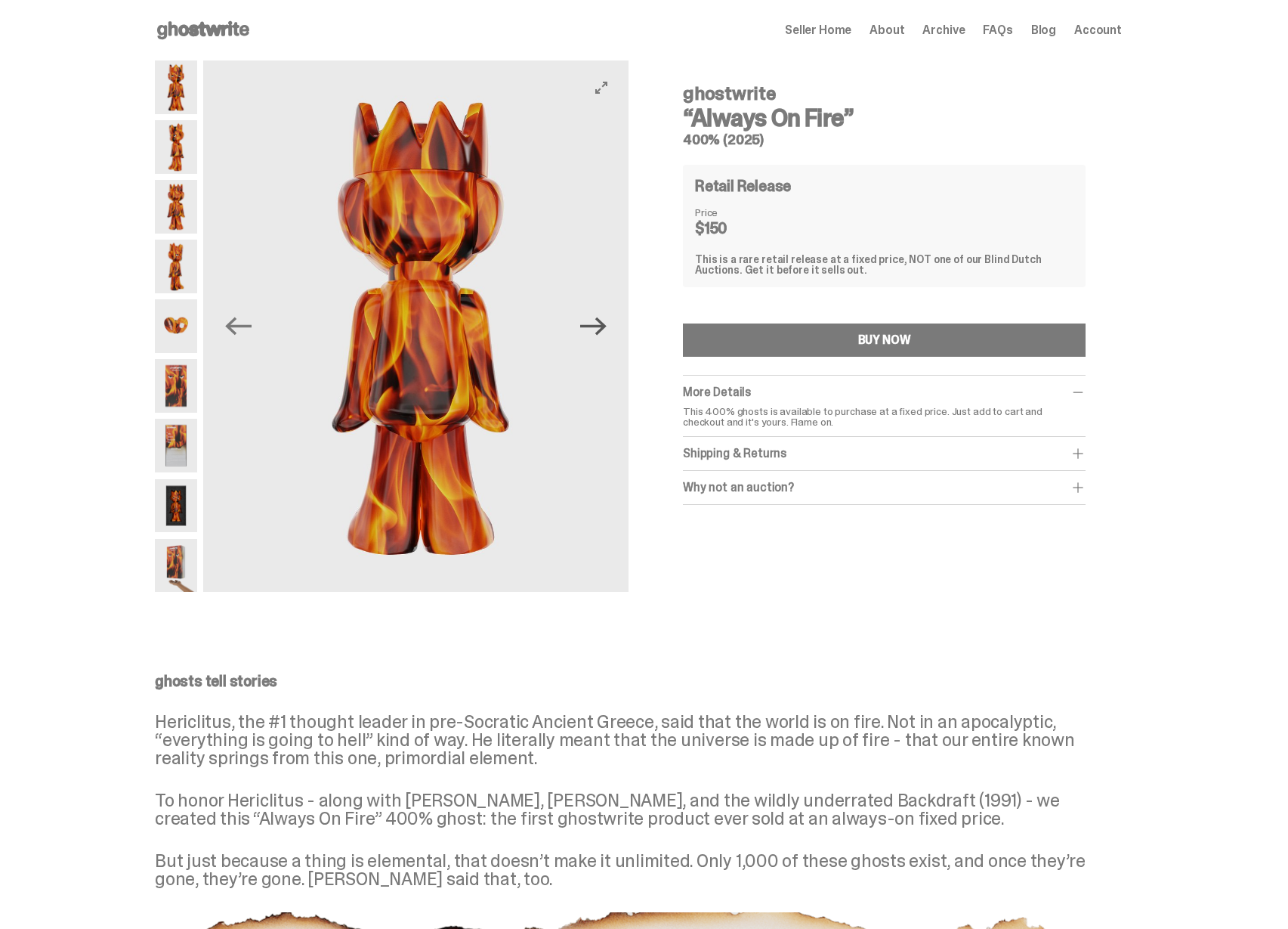
click at [599, 329] on icon "Next" at bounding box center [593, 325] width 26 height 26
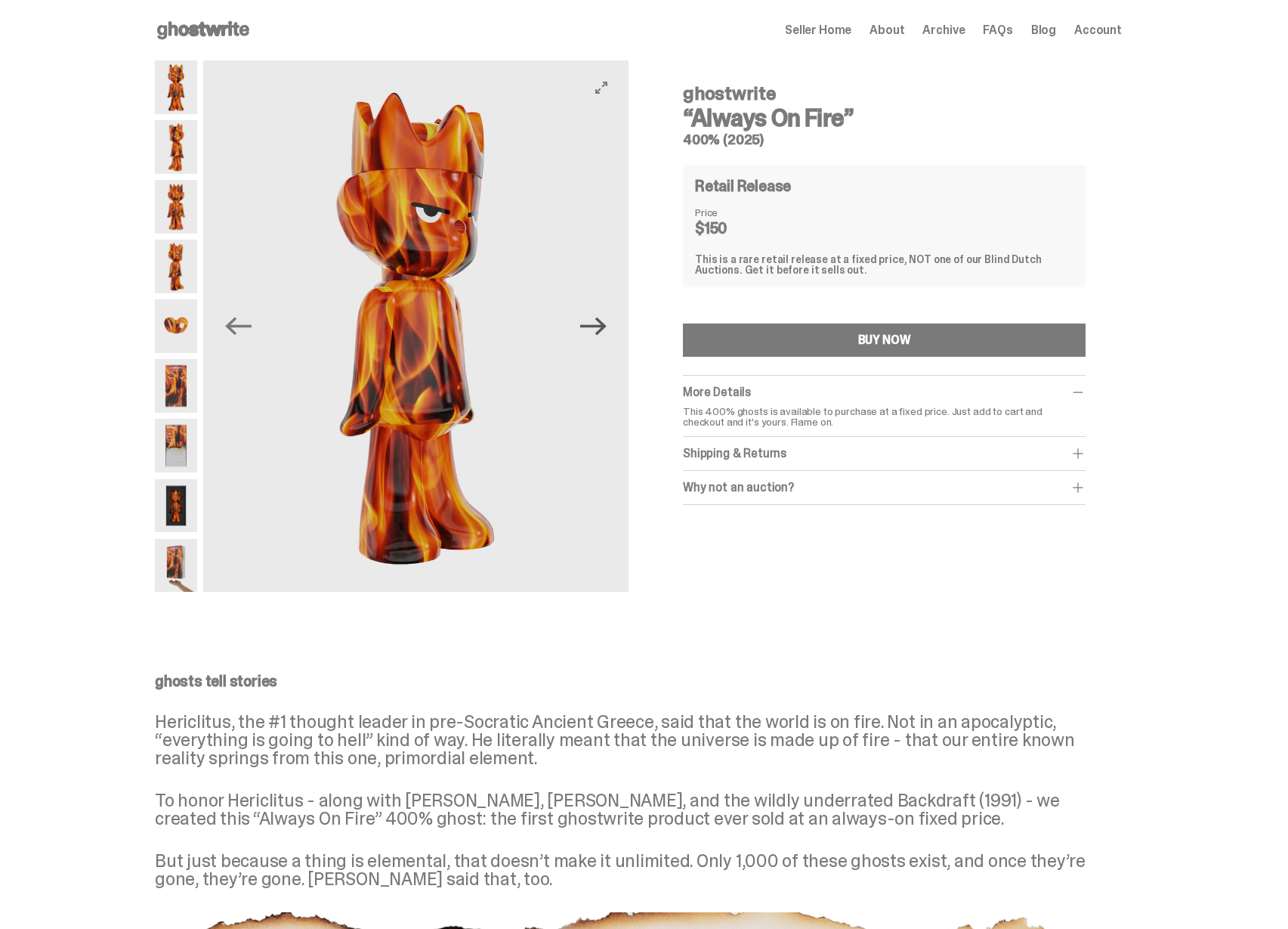
click at [599, 329] on icon "Next" at bounding box center [593, 325] width 26 height 26
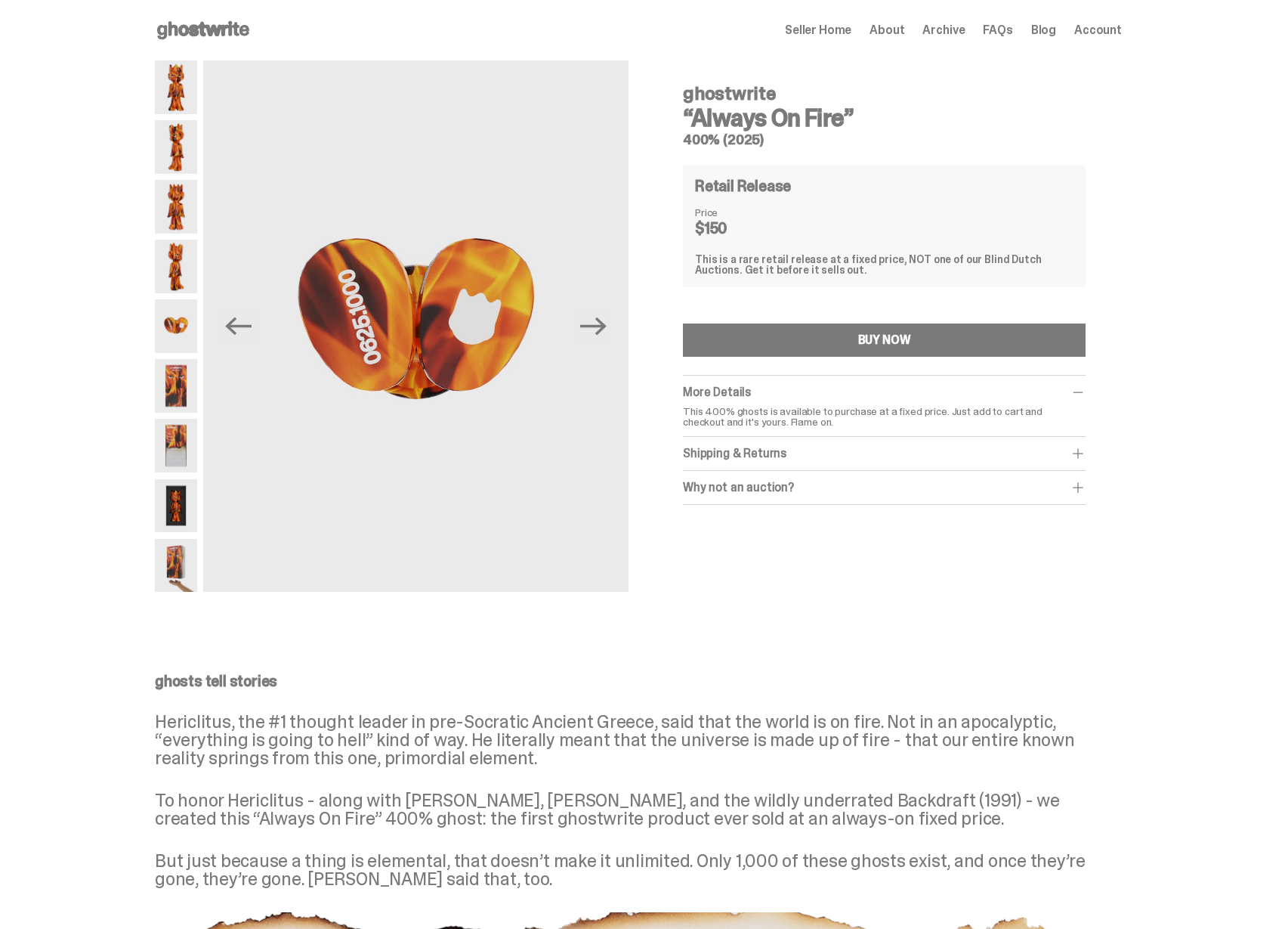
drag, startPoint x: 712, startPoint y: 125, endPoint x: 807, endPoint y: 122, distance: 95.0
click at [801, 123] on h3 "“Always On Fire”" at bounding box center [884, 117] width 403 height 24
click at [809, 121] on h3 "“Always On Fire”" at bounding box center [884, 117] width 403 height 24
click at [607, 329] on icon "Next" at bounding box center [593, 325] width 26 height 26
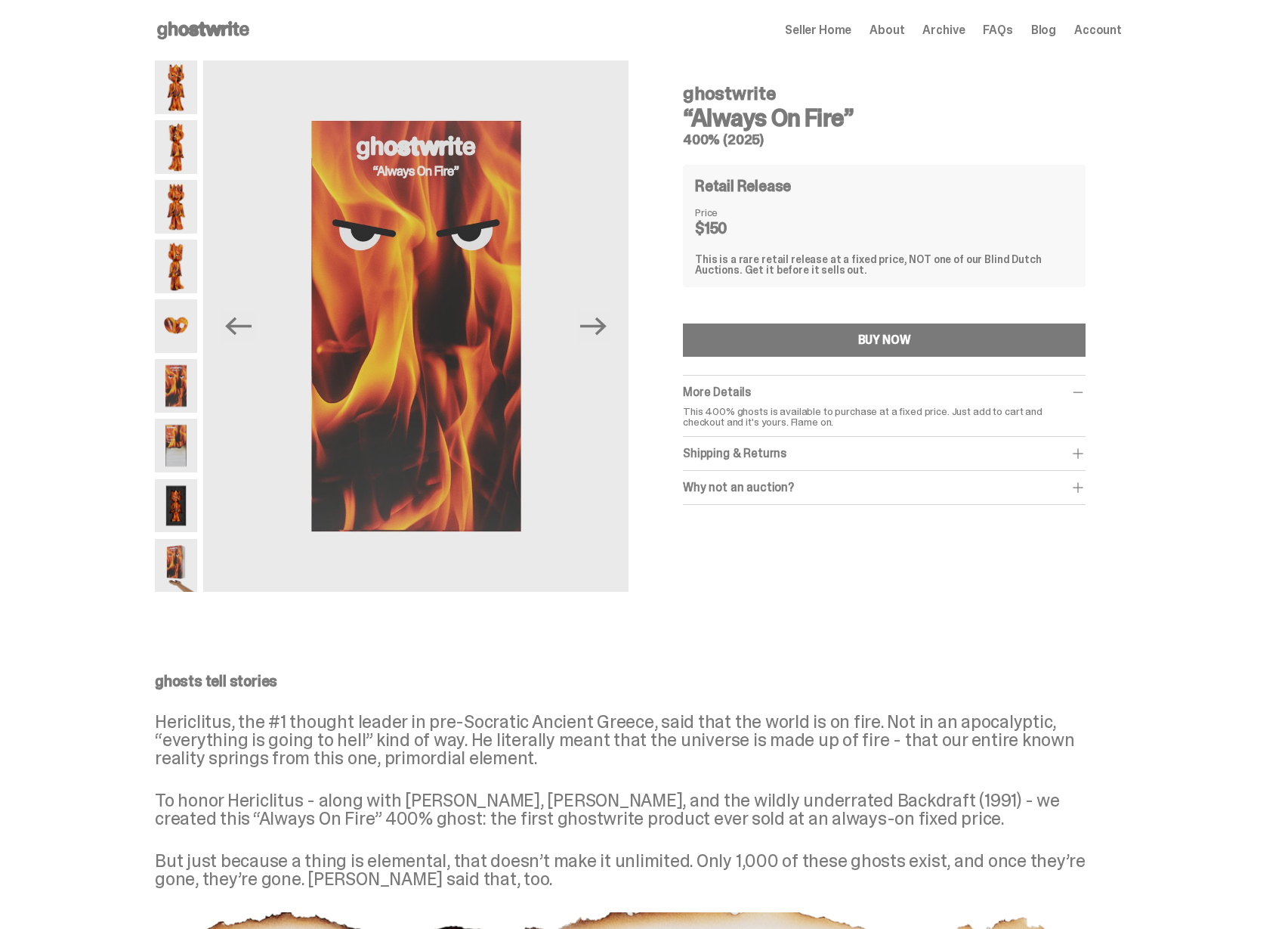
click at [189, 31] on icon at bounding box center [203, 30] width 97 height 24
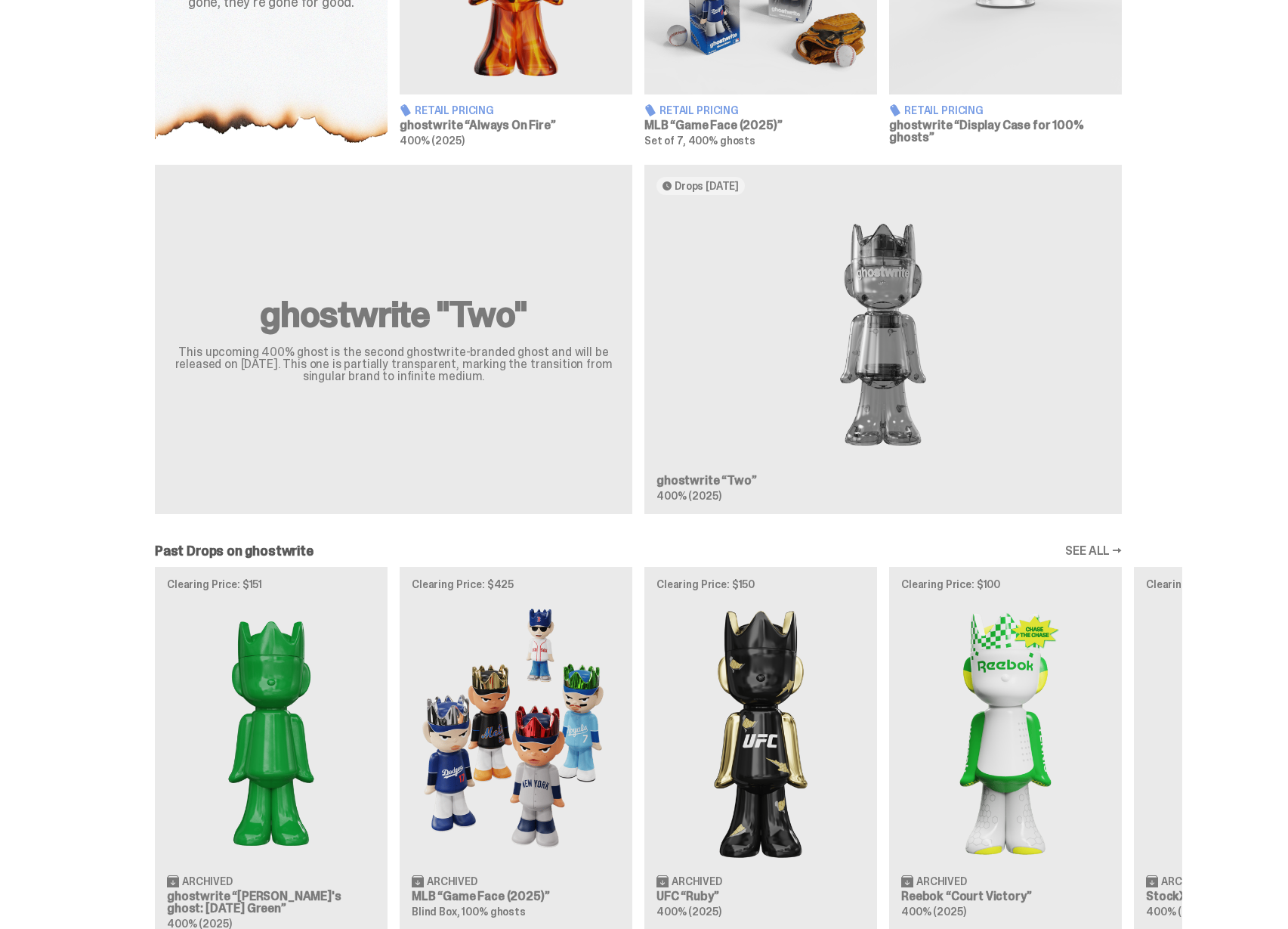
scroll to position [761, 0]
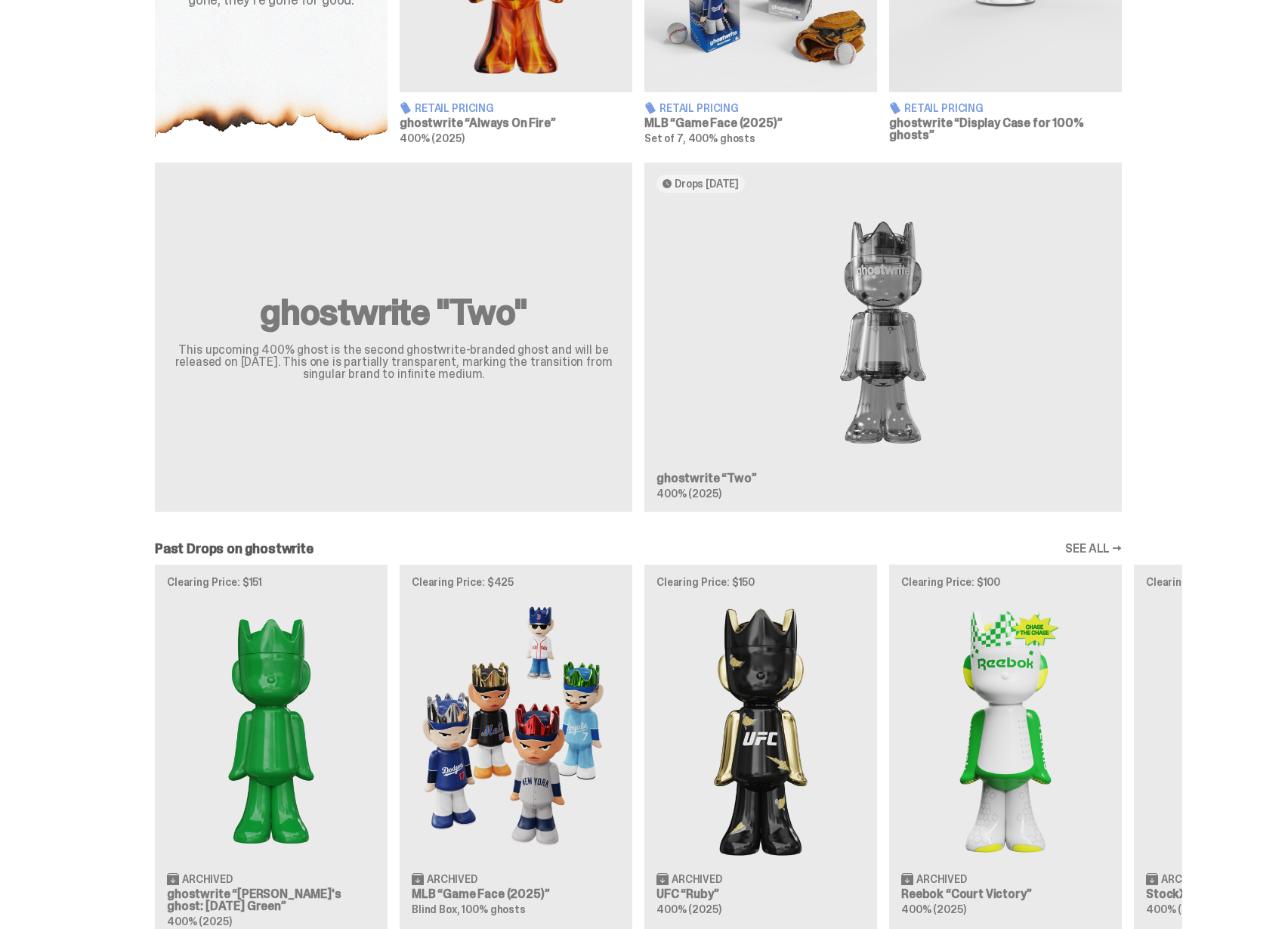
click at [818, 357] on div "ghostwrite "Two" This upcoming 400% ghost is the second ghostwrite-branded ghos…" at bounding box center [639, 343] width 1089 height 361
click at [466, 309] on div "ghostwrite "Two" This upcoming 400% ghost is the second ghostwrite-branded ghos…" at bounding box center [639, 343] width 1089 height 361
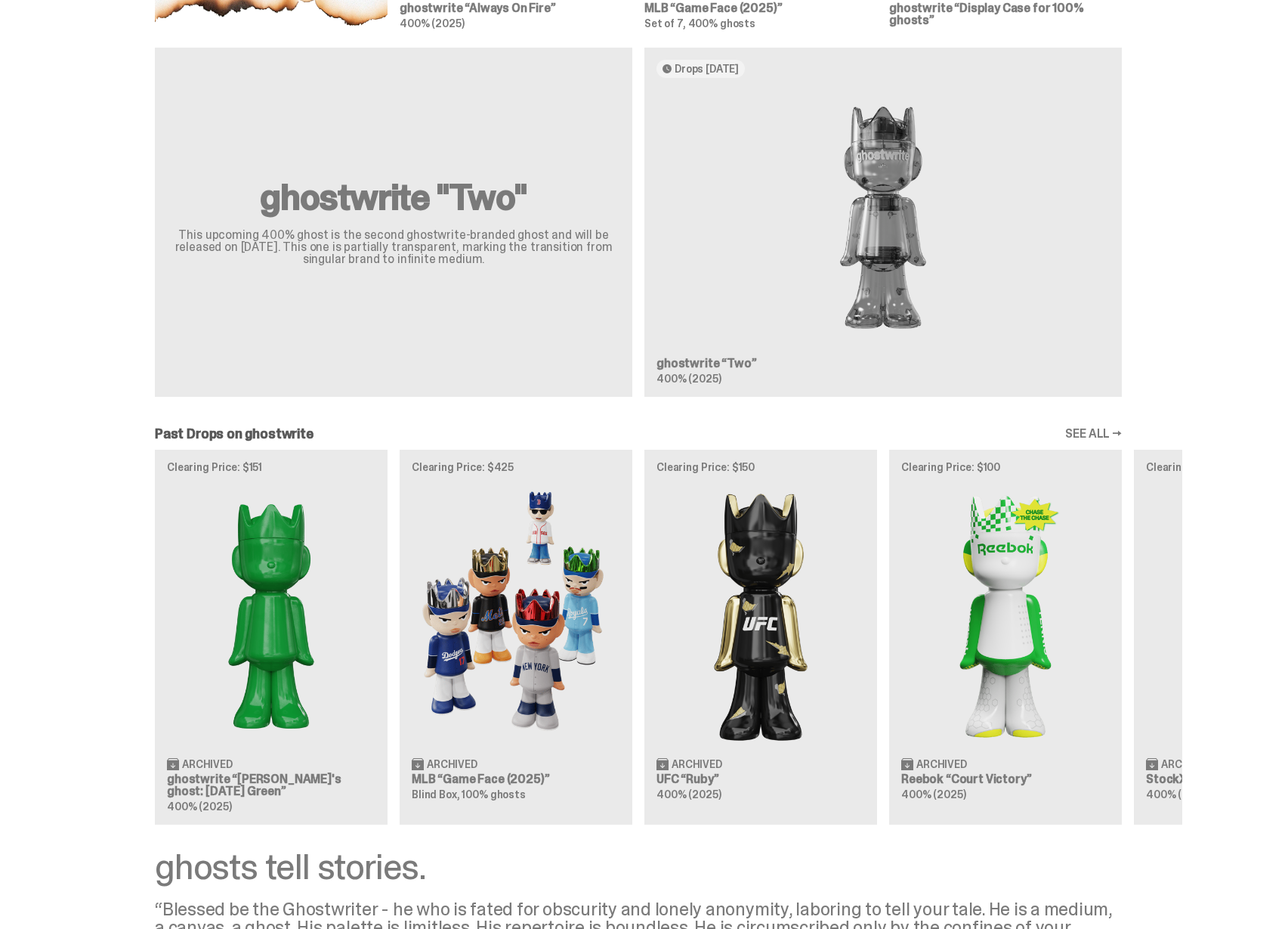
scroll to position [1071, 0]
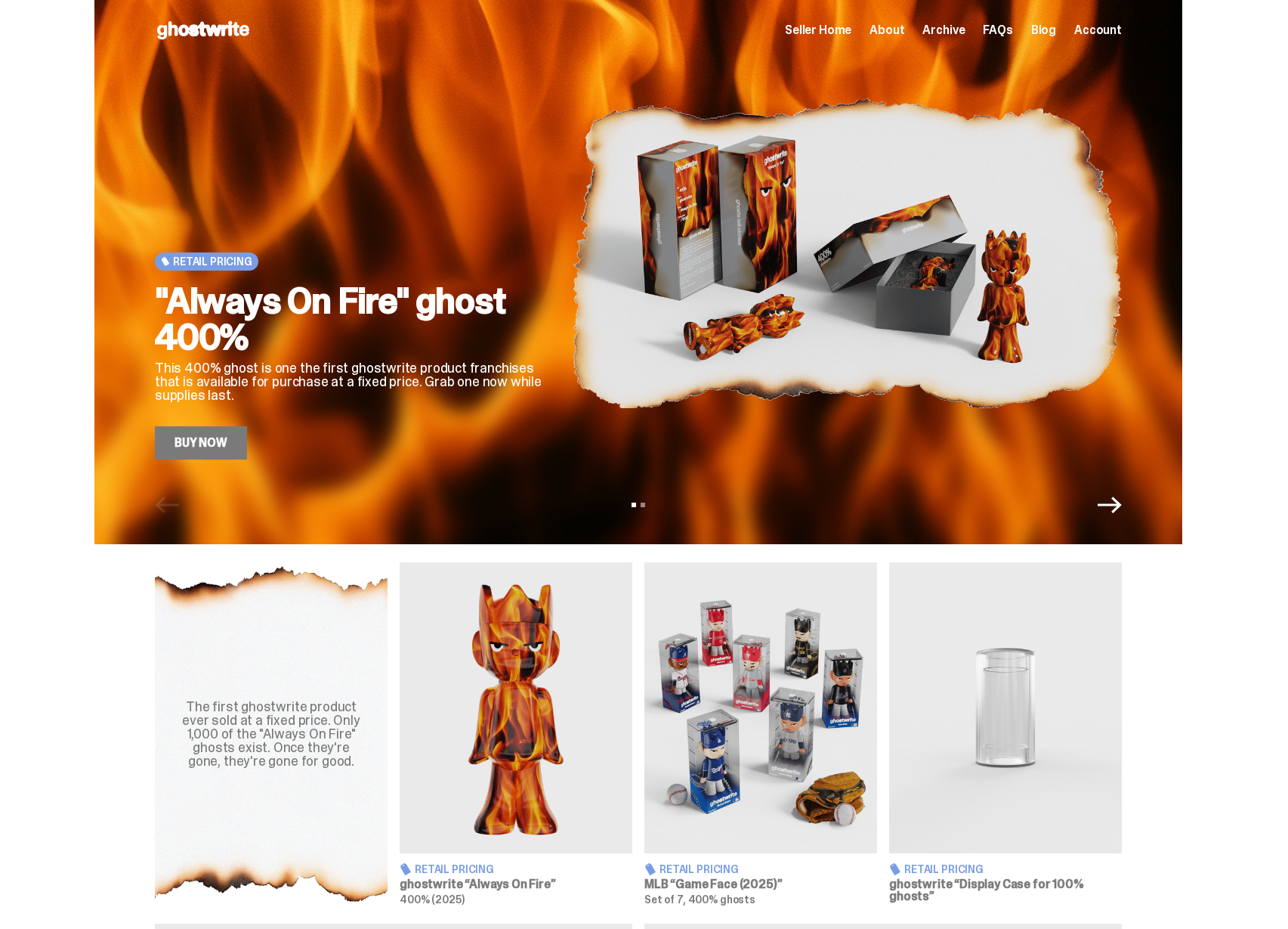
click at [851, 26] on span "Seller Home" at bounding box center [818, 30] width 67 height 12
